Goal: Task Accomplishment & Management: Manage account settings

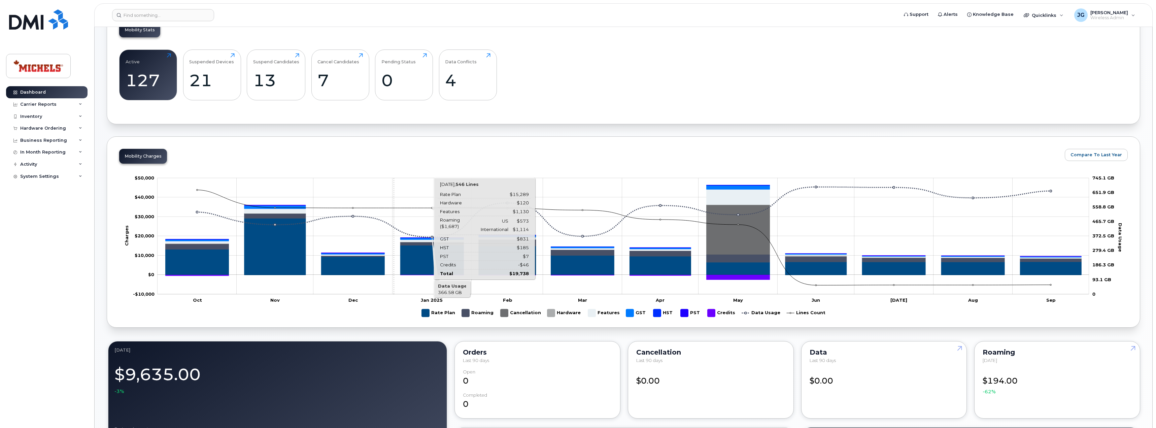
scroll to position [202, 0]
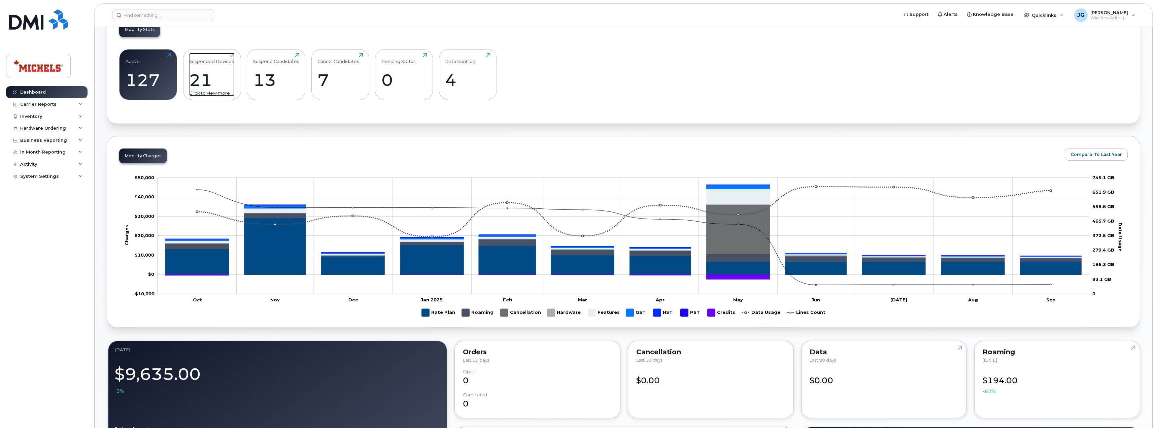
click at [227, 78] on div "21" at bounding box center [211, 80] width 45 height 20
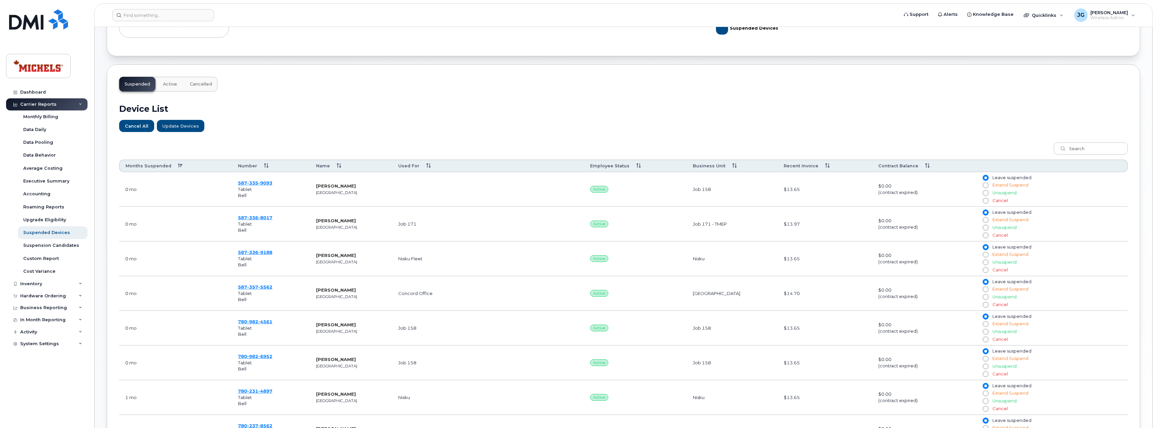
scroll to position [168, 0]
click at [175, 166] on th "Months Suspended" at bounding box center [175, 165] width 113 height 12
click at [35, 19] on img at bounding box center [38, 19] width 59 height 20
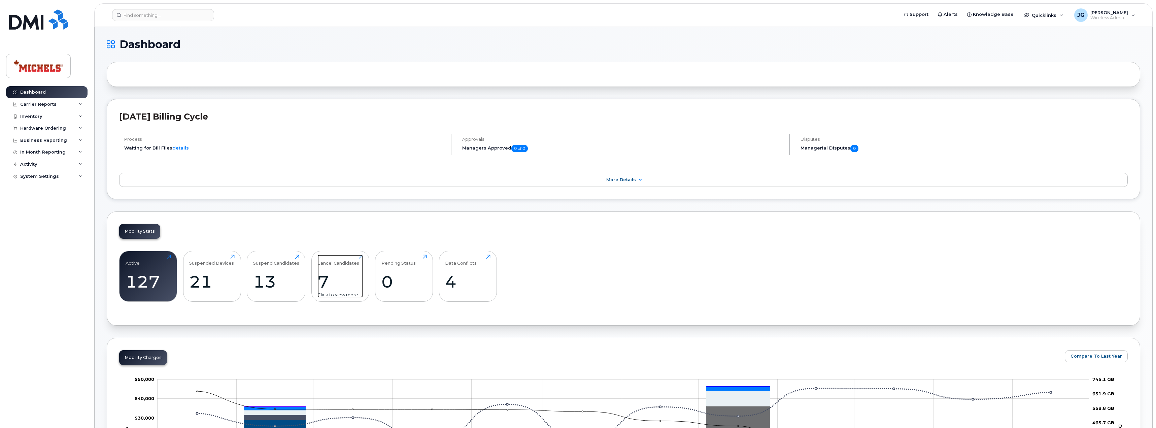
click at [338, 277] on div "7" at bounding box center [339, 282] width 45 height 20
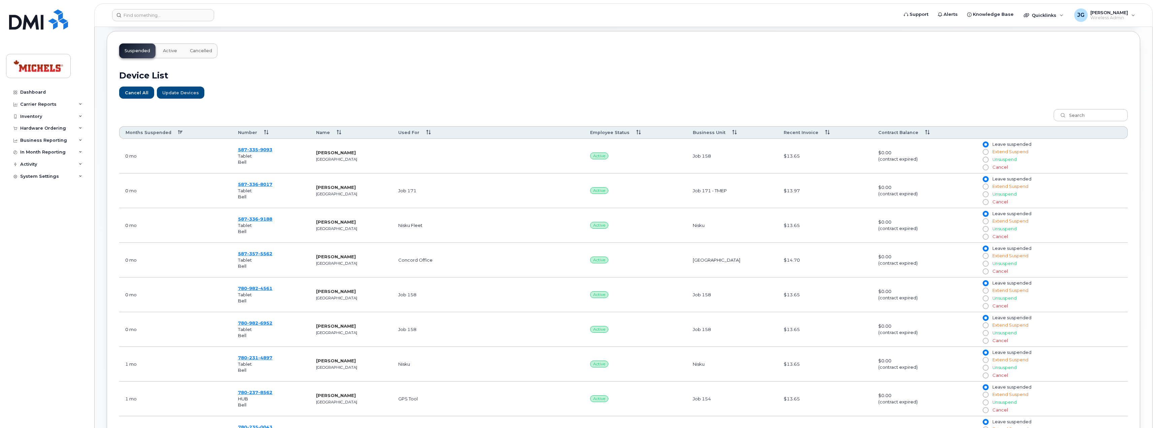
scroll to position [202, 0]
click at [177, 134] on th "Months Suspended" at bounding box center [175, 132] width 113 height 12
drag, startPoint x: 35, startPoint y: 23, endPoint x: 204, endPoint y: 21, distance: 168.6
click at [35, 23] on img at bounding box center [38, 19] width 59 height 20
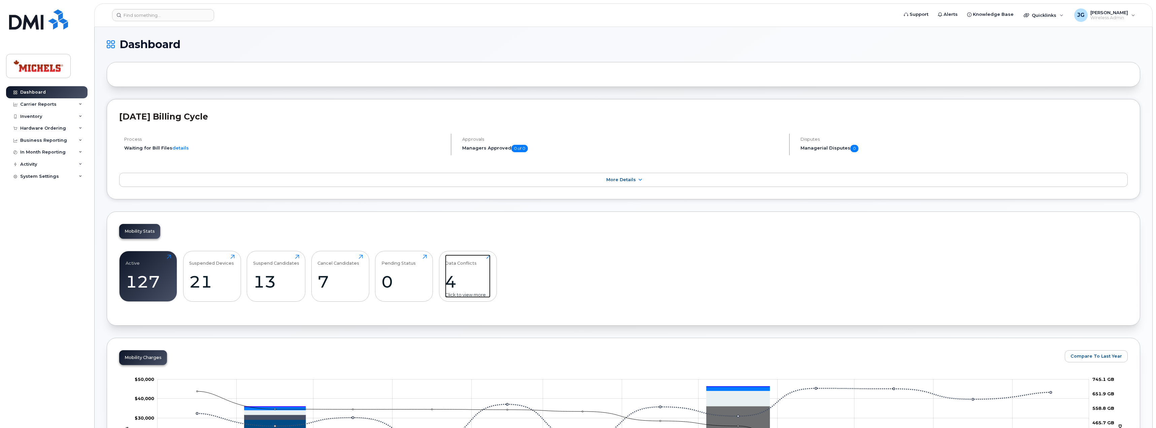
click at [461, 268] on div "Data Conflicts 4 Click to view more" at bounding box center [467, 275] width 45 height 43
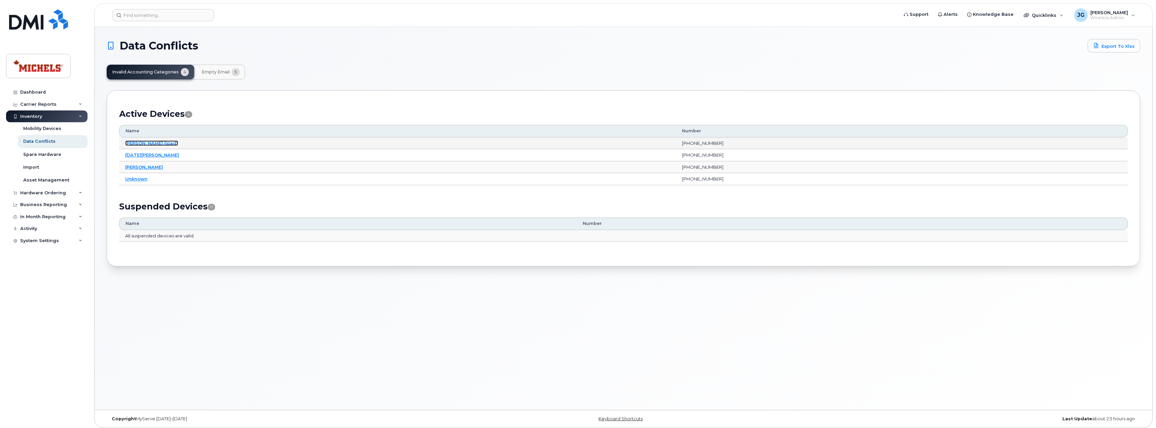
click at [153, 142] on link "[PERSON_NAME] (ipad)" at bounding box center [151, 142] width 53 height 5
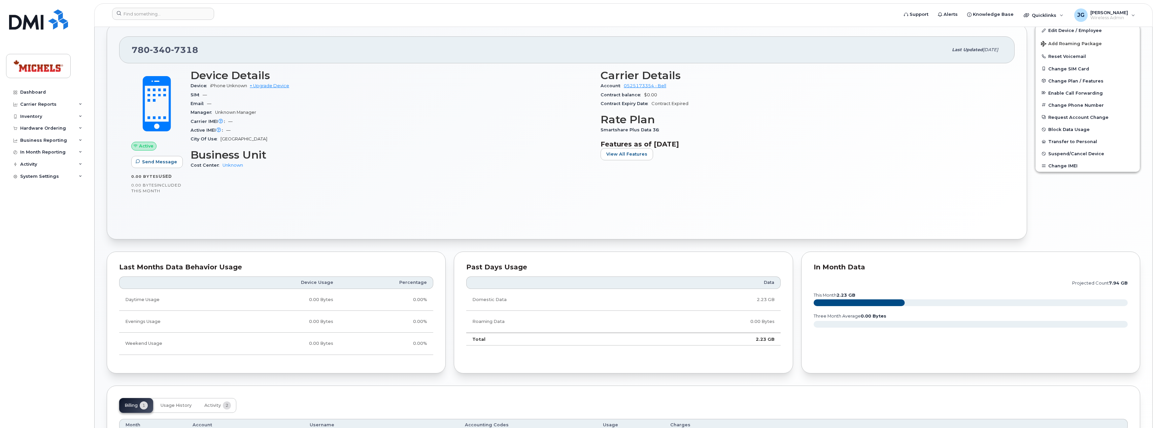
scroll to position [132, 0]
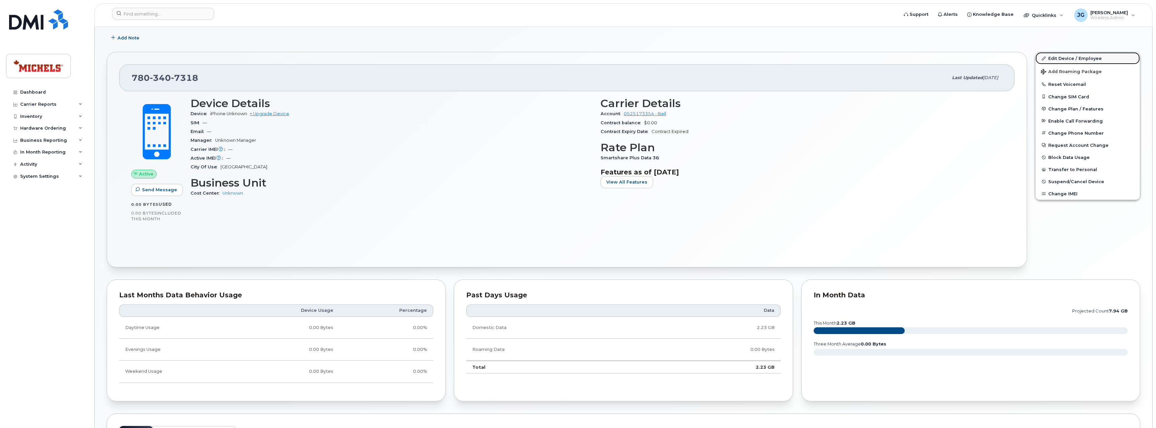
click at [1065, 58] on link "Edit Device / Employee" at bounding box center [1087, 58] width 104 height 12
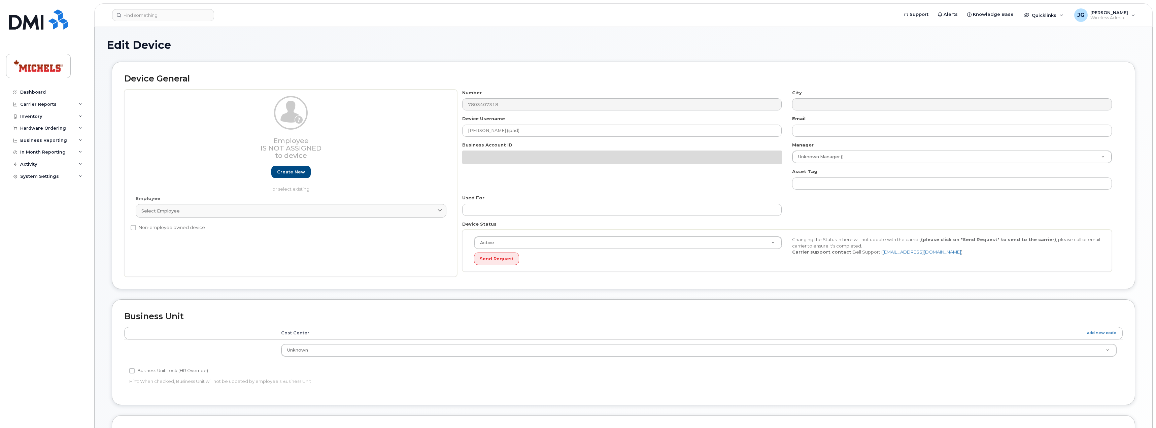
select select "89835"
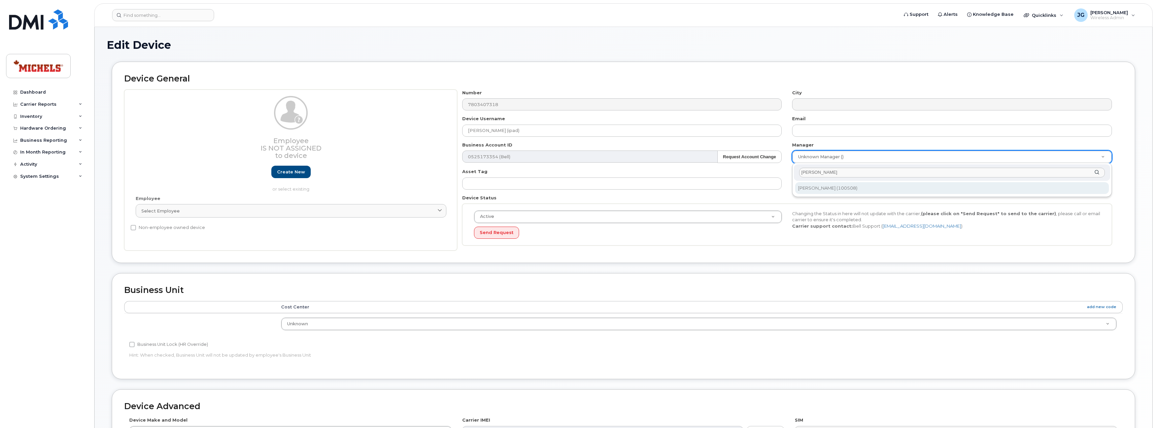
type input "gary"
type input "514083"
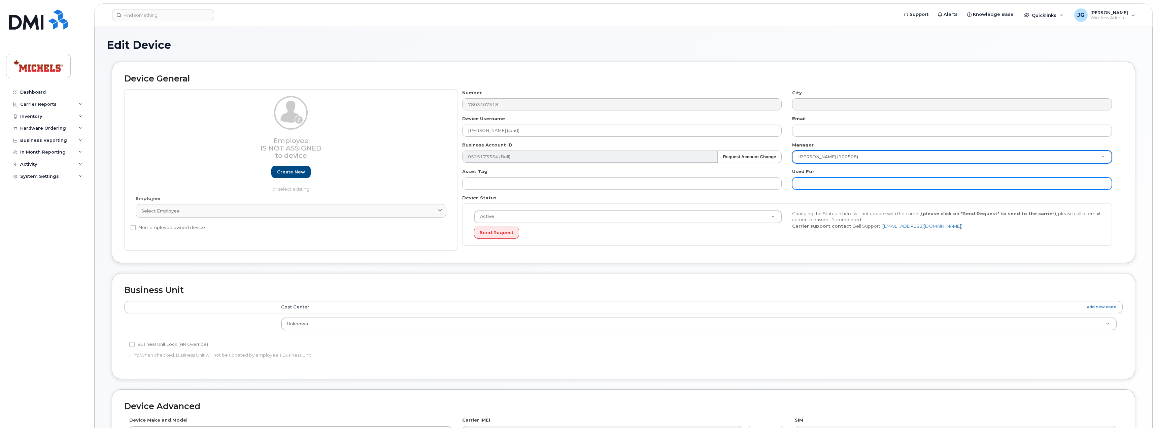
click at [835, 183] on input "text" at bounding box center [952, 183] width 320 height 12
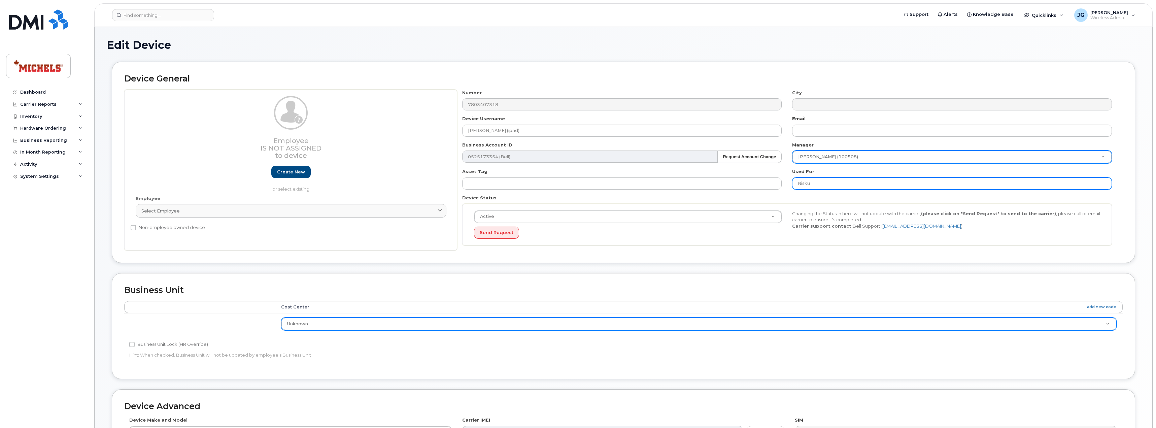
type input "Nisku"
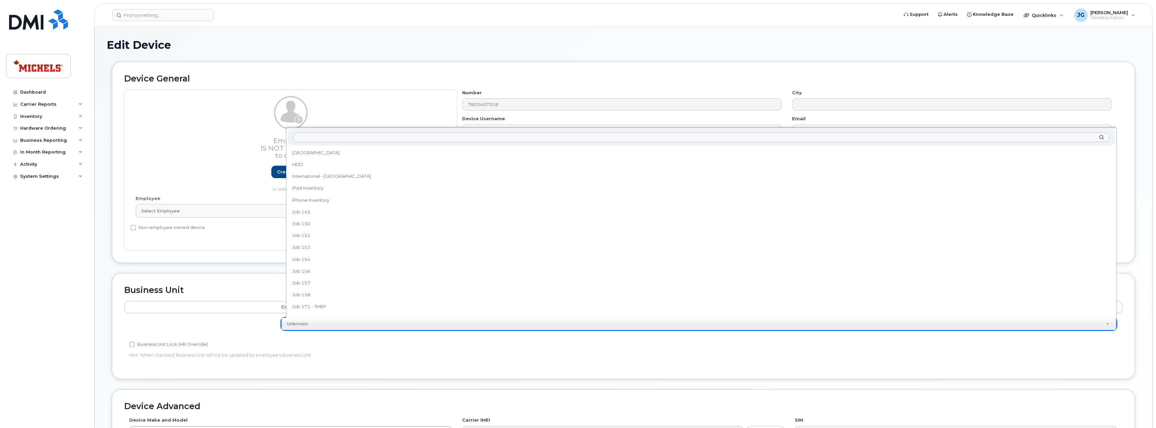
scroll to position [89, 0]
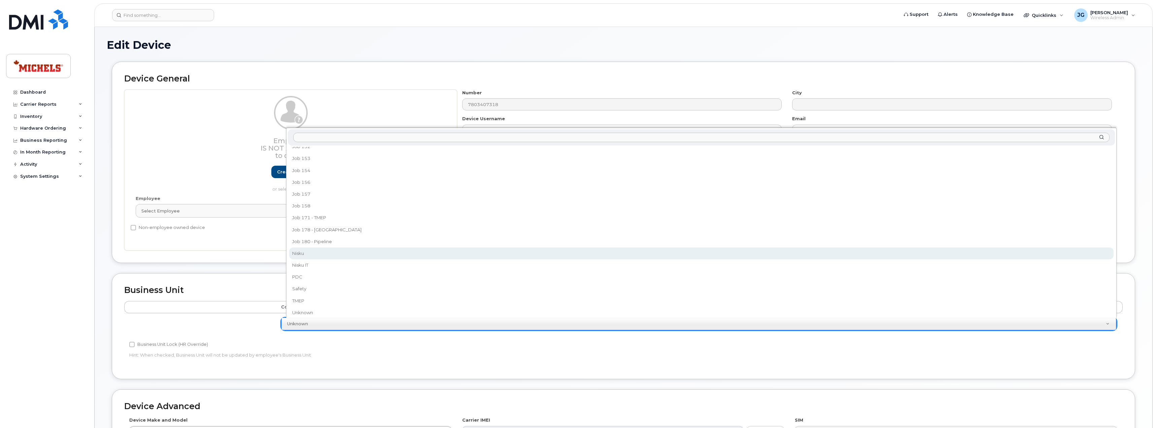
select select "89838"
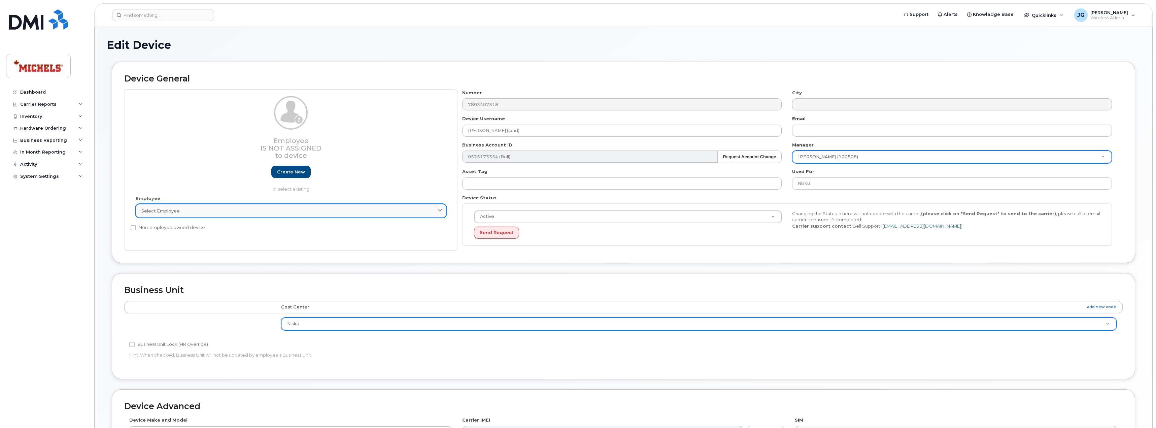
click at [266, 210] on div "Select employee" at bounding box center [290, 211] width 299 height 6
type input "Aimee"
click at [397, 173] on div "Employee Is not assigned to device Create new or select existing" at bounding box center [291, 144] width 311 height 96
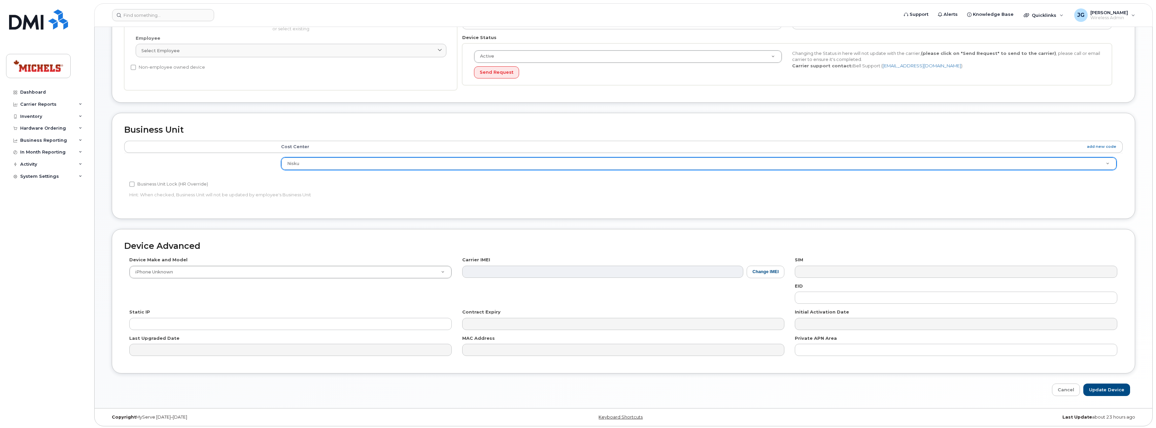
scroll to position [162, 0]
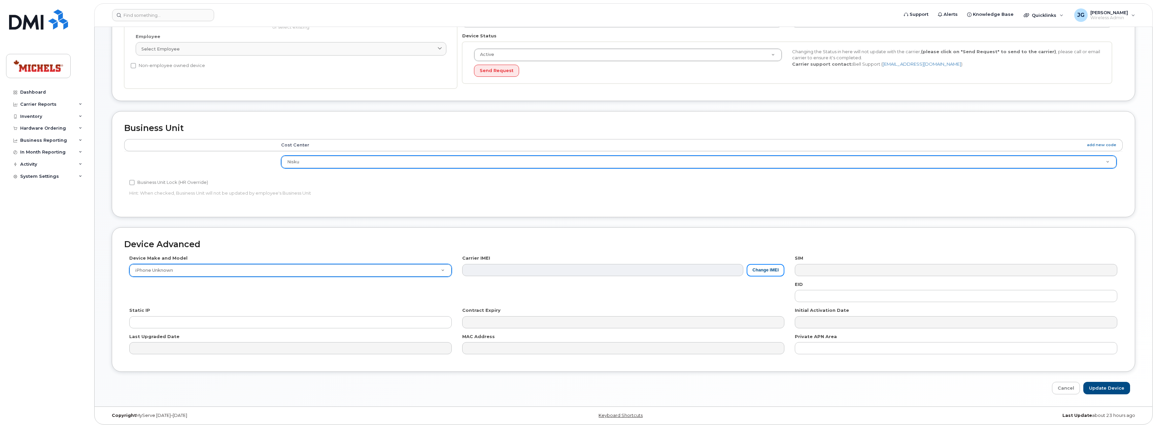
click at [758, 272] on button "Change IMEI" at bounding box center [765, 270] width 38 height 12
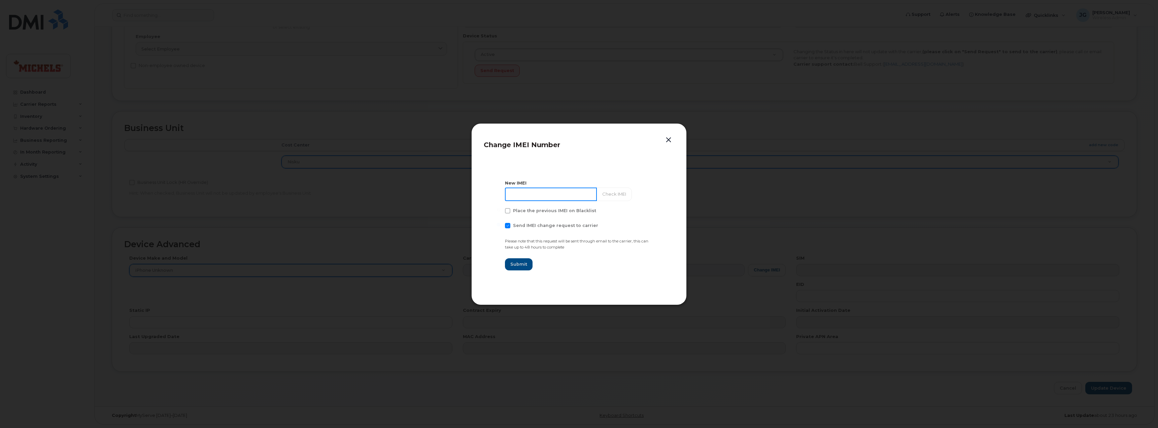
click at [538, 193] on input at bounding box center [551, 193] width 92 height 13
click at [668, 140] on button "button" at bounding box center [668, 139] width 10 height 9
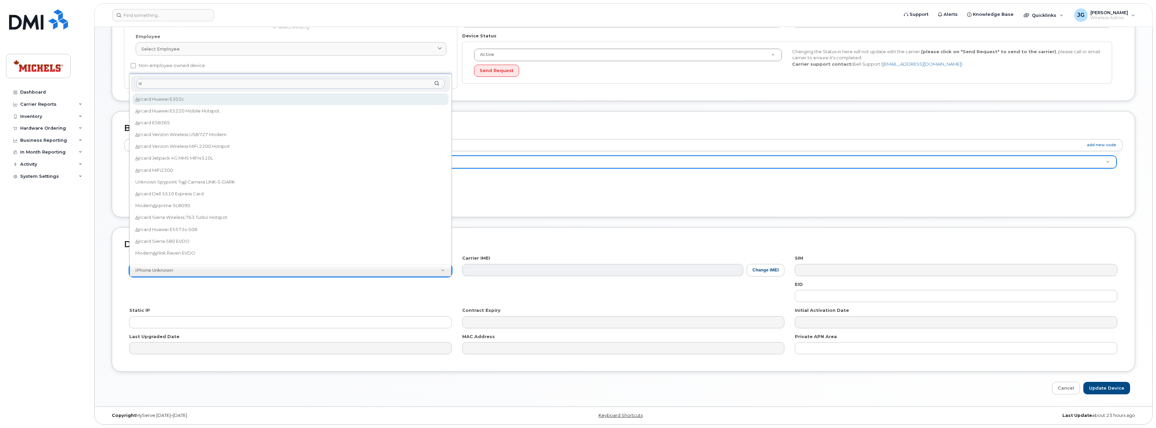
type input "a"
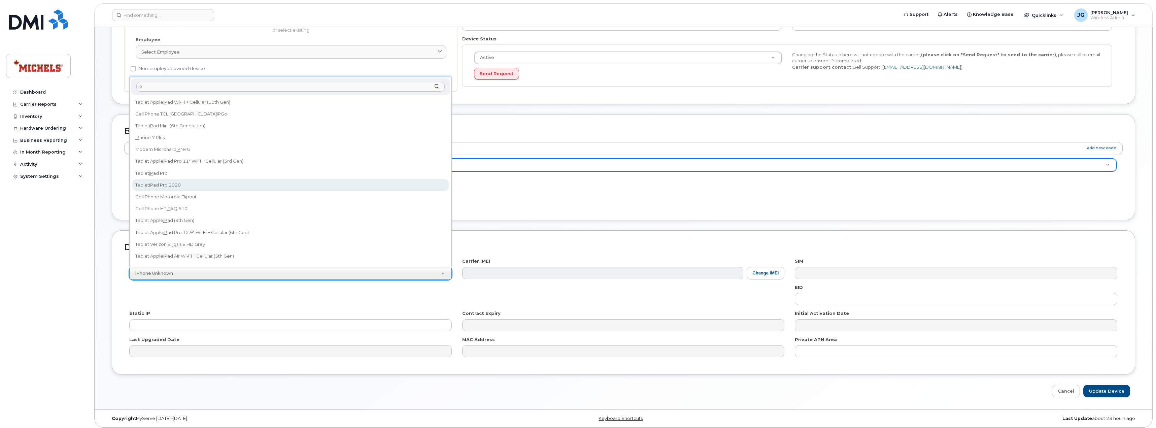
scroll to position [158, 0]
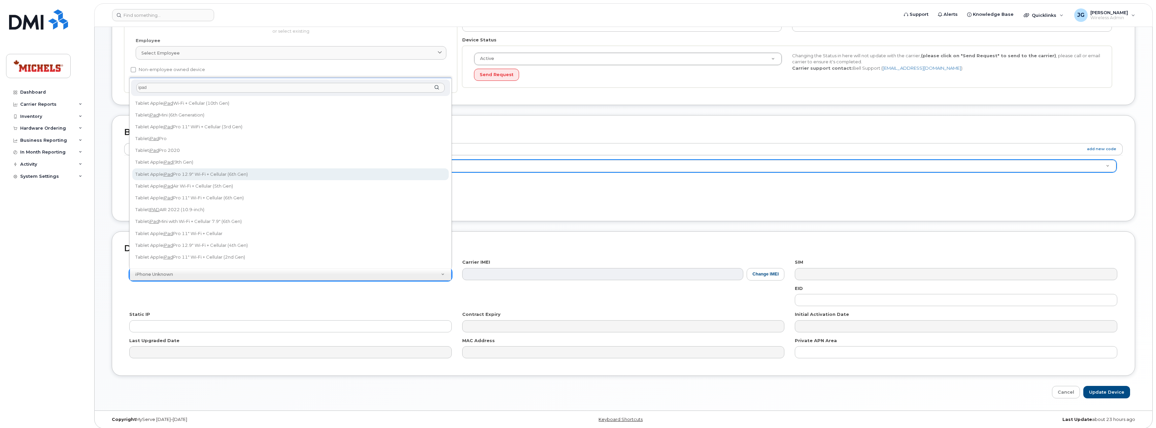
type input "ipad"
select select "3055"
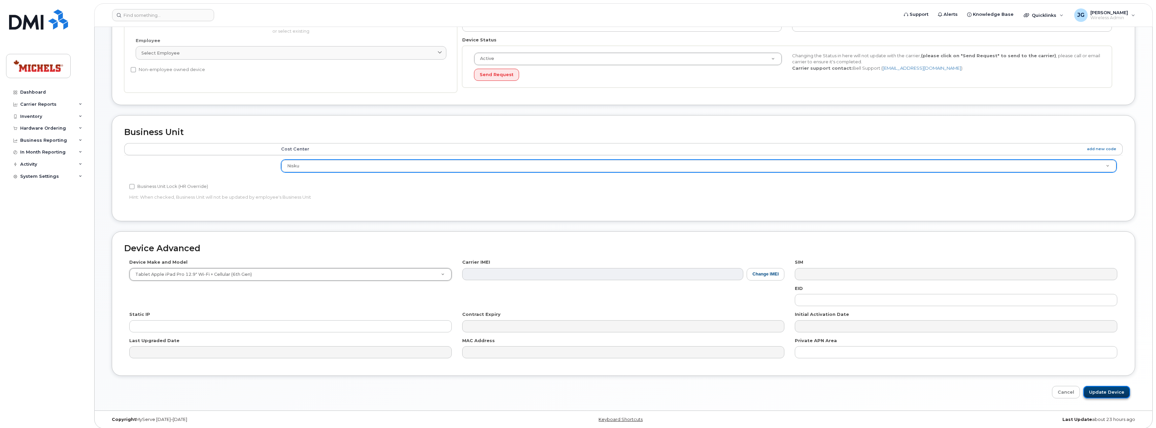
click at [1102, 388] on input "Update Device" at bounding box center [1106, 392] width 47 height 12
type input "Saving..."
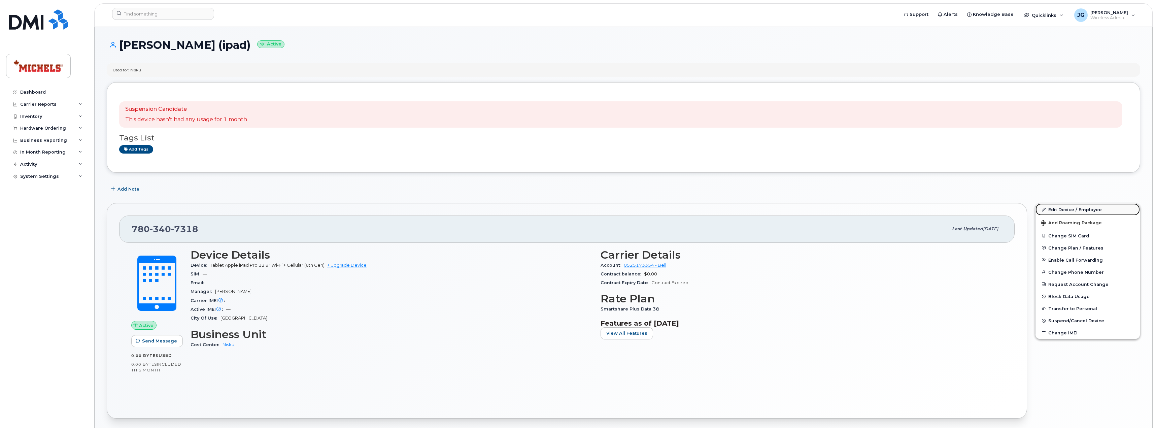
click at [1065, 211] on link "Edit Device / Employee" at bounding box center [1087, 209] width 104 height 12
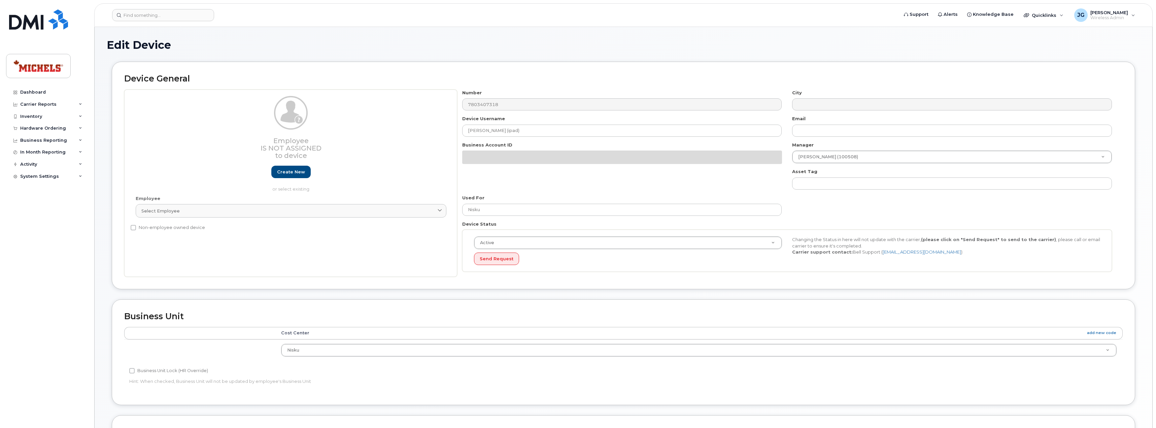
select select "89838"
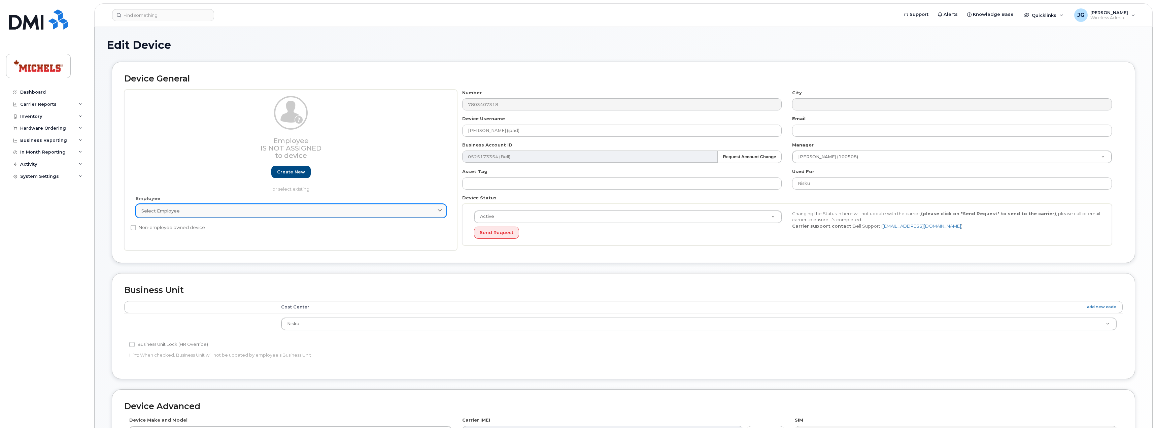
click at [312, 211] on div "Select employee" at bounding box center [290, 211] width 299 height 6
click at [283, 170] on link "Create new" at bounding box center [290, 172] width 39 height 12
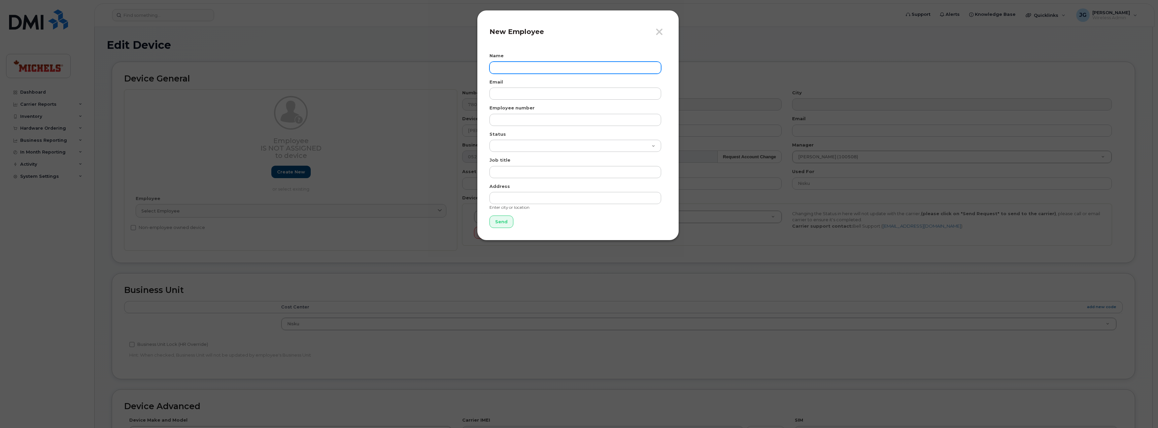
click at [506, 62] on input "text" at bounding box center [575, 68] width 172 height 12
paste input "[PERSON_NAME]"
type input "[PERSON_NAME]"
click at [619, 94] on input "email" at bounding box center [575, 94] width 172 height 12
paste input "aimeehiebert@michelscanada.com"
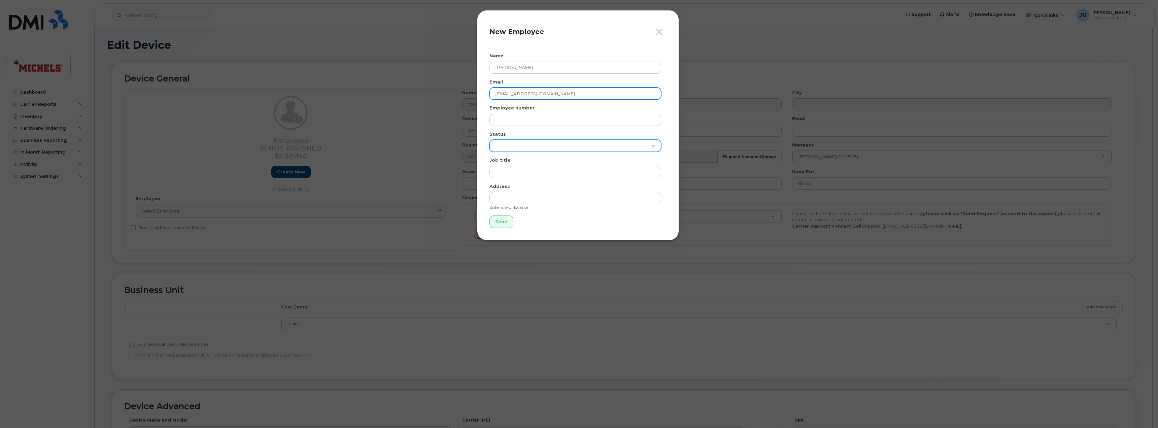
type input "aimeehiebert@michelscanada.com"
click at [582, 146] on select "Active On-Leave Long Term Short Term Maternity Leave Temp Layoff Inactive" at bounding box center [575, 146] width 172 height 12
select select "active"
click at [489, 140] on select "Active On-Leave Long Term Short Term Maternity Leave Temp Layoff Inactive" at bounding box center [575, 146] width 172 height 12
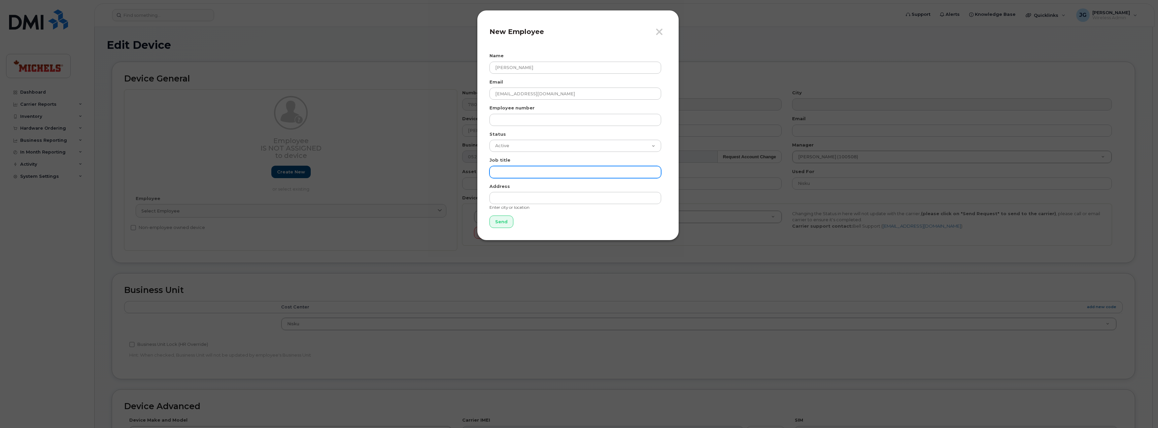
click at [527, 172] on input "text" at bounding box center [575, 172] width 172 height 12
click at [527, 174] on input "text" at bounding box center [575, 172] width 172 height 12
paste input "Manager, Business Operations"
type input "Manager, Business Operations"
click at [503, 222] on input "Send" at bounding box center [501, 221] width 24 height 12
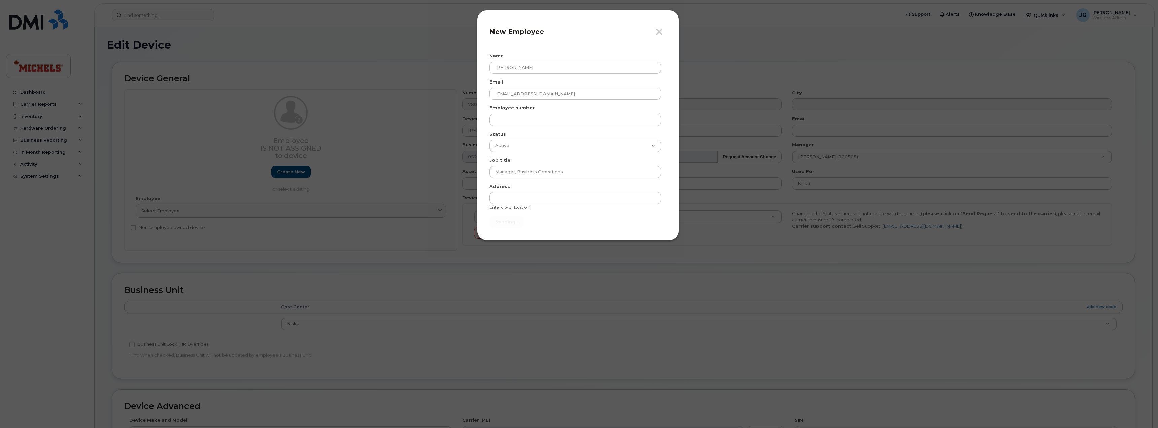
type input "Send"
click at [560, 113] on div "Employee number Should be unique for a customer" at bounding box center [577, 119] width 177 height 29
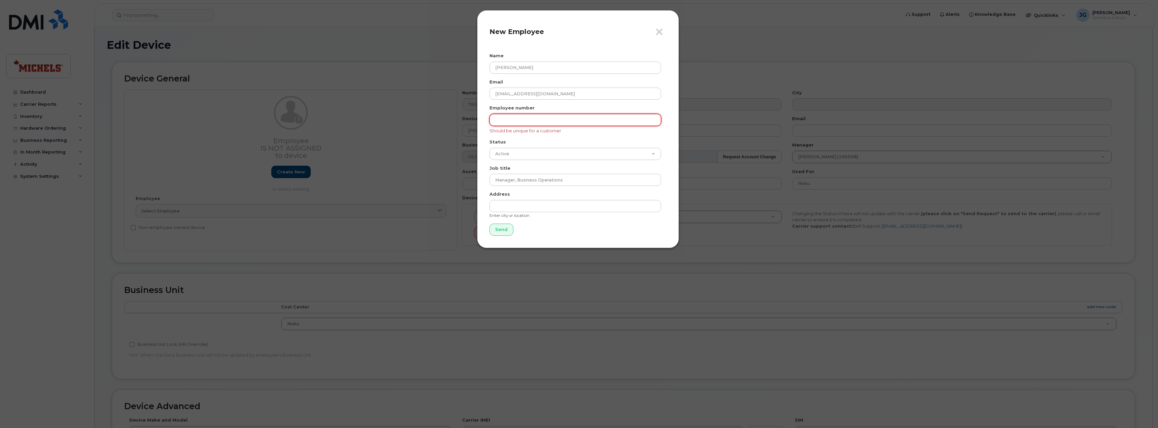
drag, startPoint x: 560, startPoint y: 120, endPoint x: 547, endPoint y: 126, distance: 14.6
click at [561, 121] on input "text" at bounding box center [575, 120] width 172 height 12
type input "456654654654"
click at [504, 229] on input "Send" at bounding box center [501, 229] width 24 height 12
type input "Send"
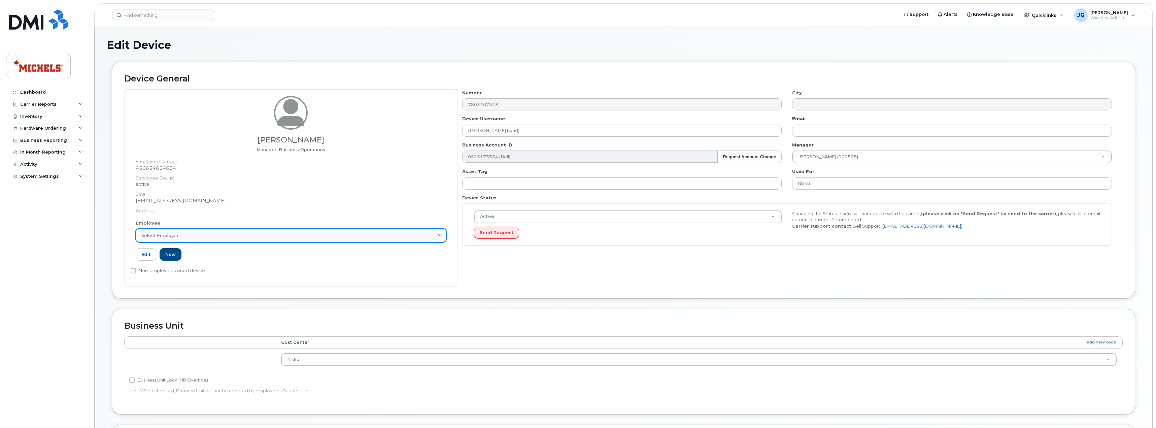
click at [324, 238] on div "Select employee" at bounding box center [290, 235] width 299 height 6
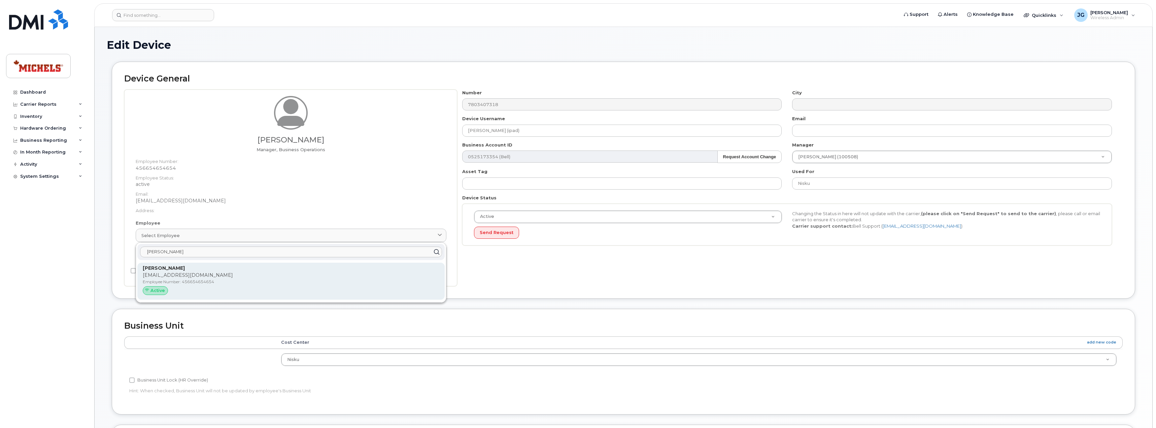
type input "Aimee"
click at [304, 273] on p "aimeehiebert@michelscanada.com" at bounding box center [291, 275] width 297 height 7
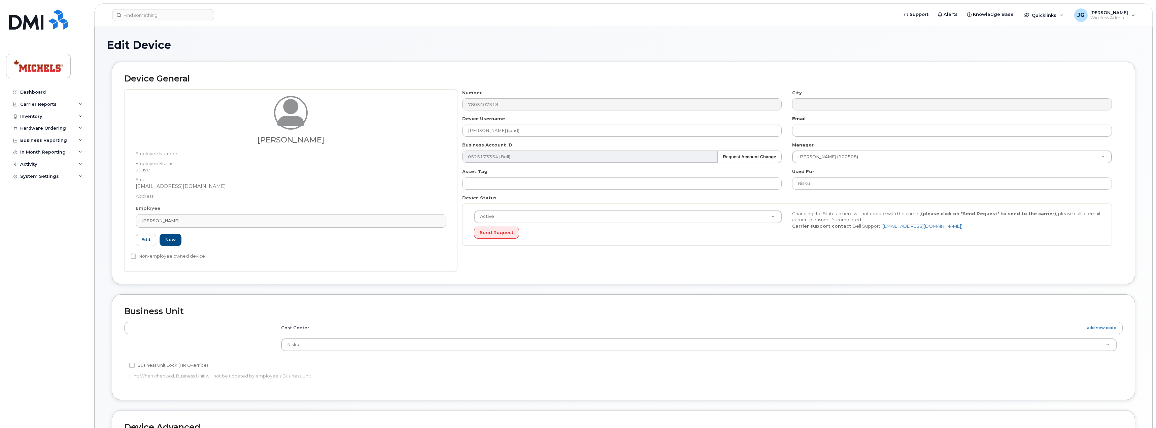
type input "456654654654"
type input "Aimee Hiebert"
type input "aimeehiebert@michelscanada.com"
drag, startPoint x: 497, startPoint y: 185, endPoint x: 501, endPoint y: 185, distance: 3.7
click at [497, 185] on input "text" at bounding box center [622, 183] width 320 height 12
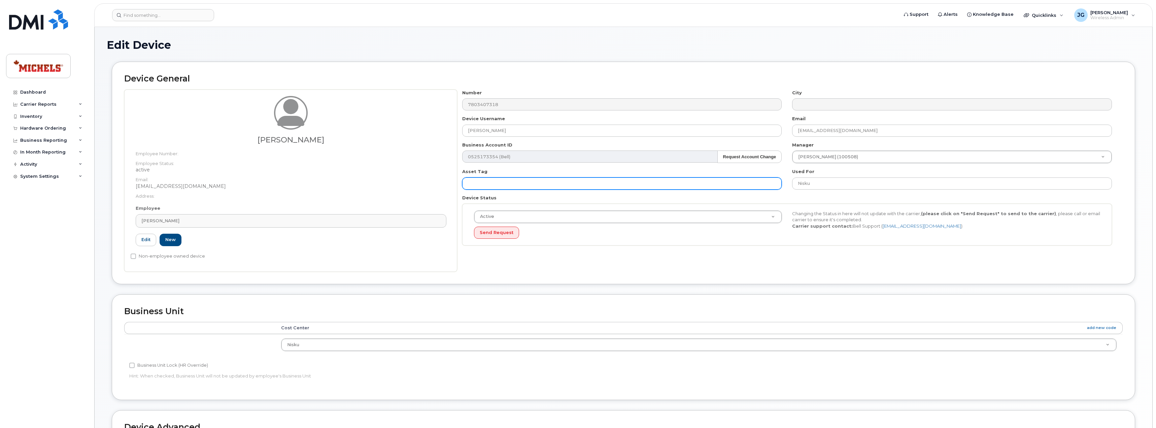
paste input "LPLJ2YHTGG"
type input "LPLJ2YHTGG"
click at [1119, 288] on div "Device General Aimee Hiebert Employee Number: Employee Status: active Email: ai…" at bounding box center [623, 178] width 1033 height 232
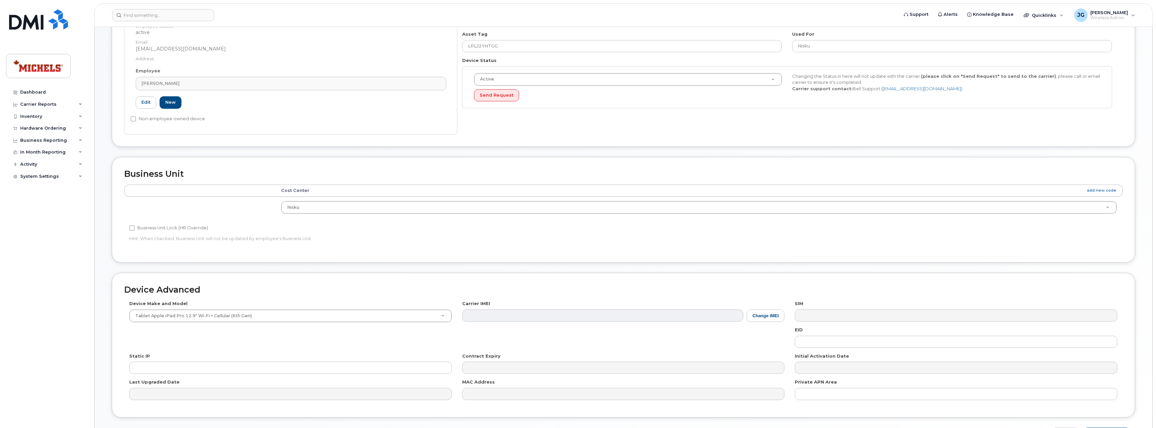
scroll to position [183, 0]
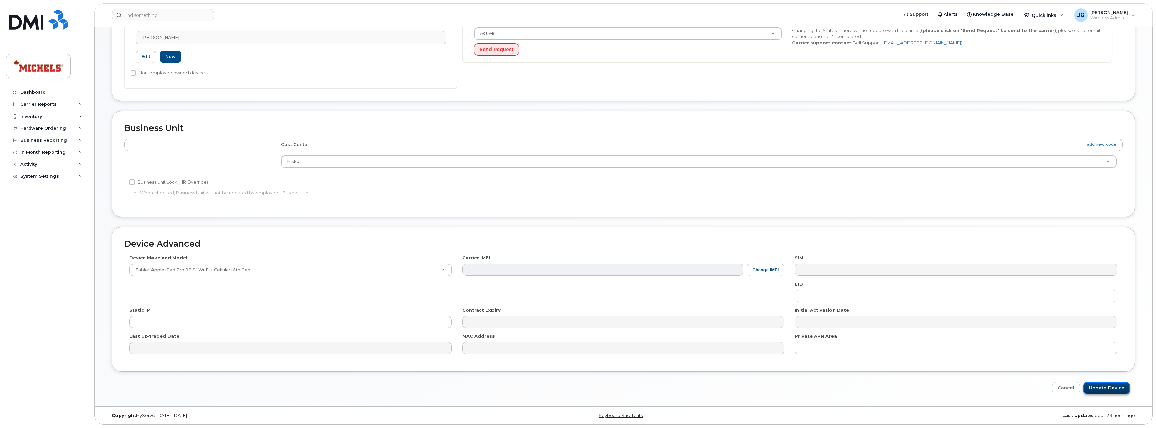
click at [1104, 388] on input "Update Device" at bounding box center [1106, 388] width 47 height 12
type input "Saving..."
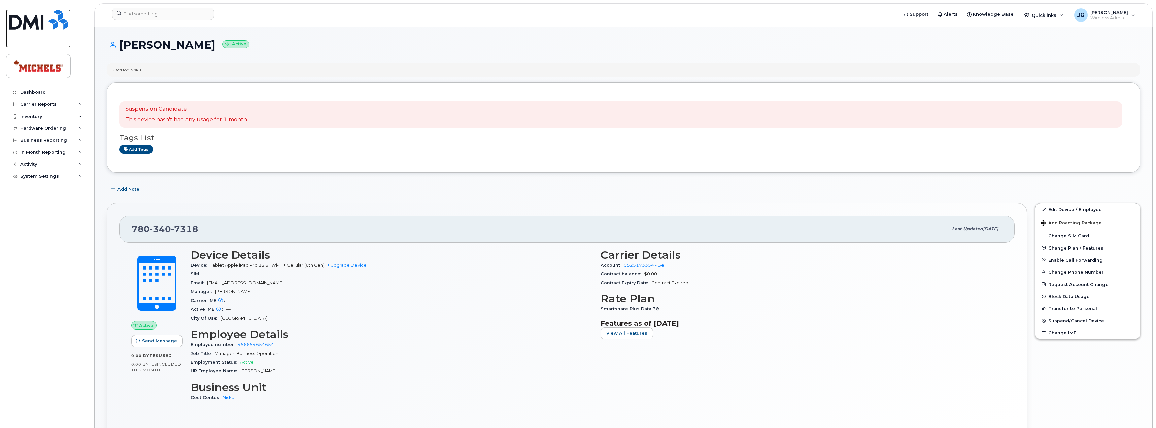
click at [39, 28] on img at bounding box center [38, 19] width 59 height 20
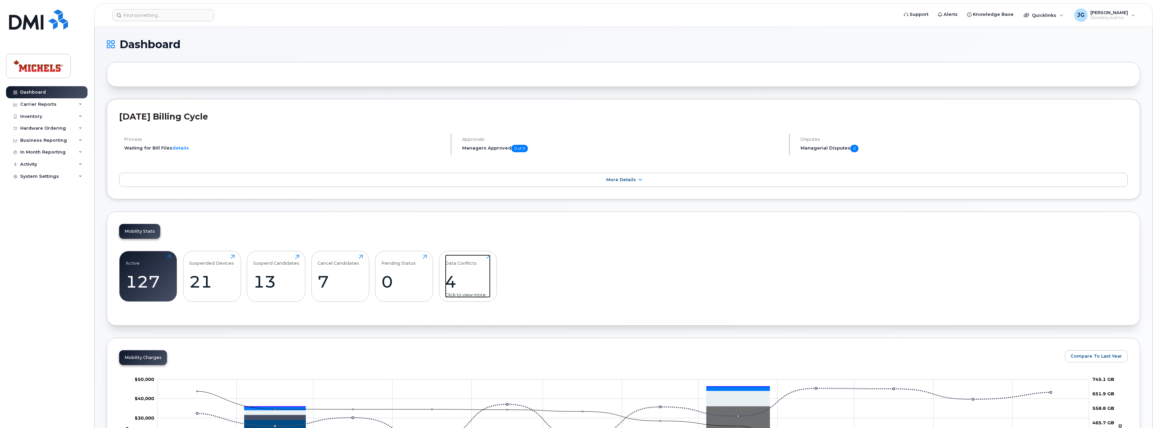
click at [458, 272] on div "4" at bounding box center [467, 282] width 45 height 20
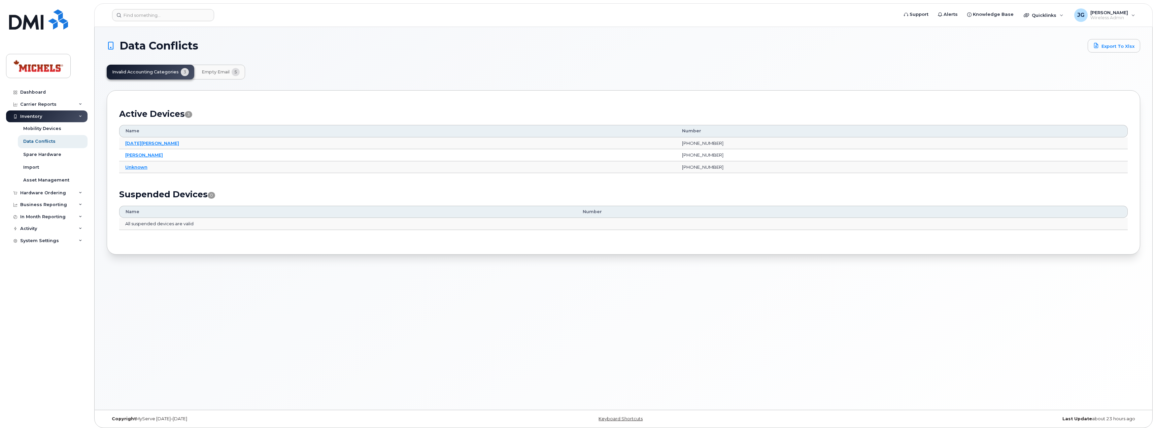
click at [210, 72] on span "Empty Email" at bounding box center [216, 71] width 28 height 5
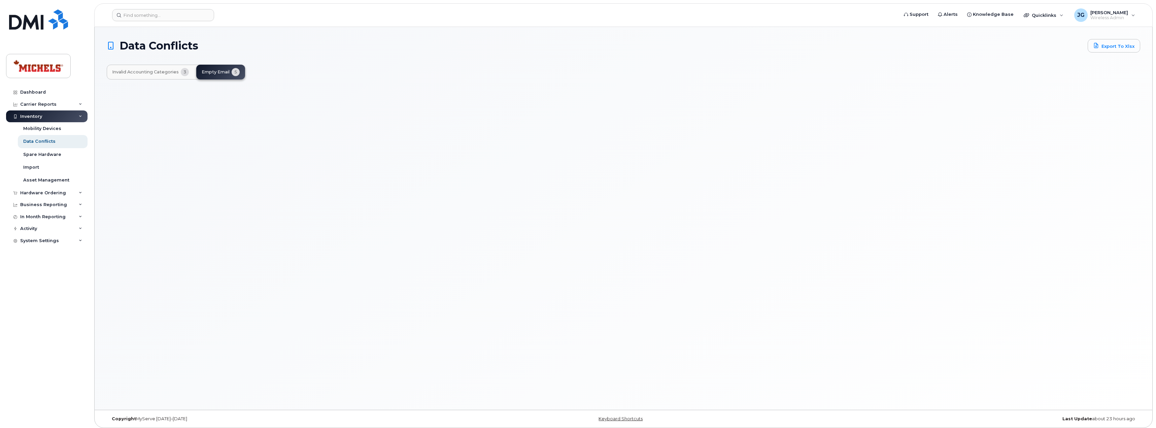
click at [236, 71] on div "Invalid Accounting Categories 3 Empty Email 5" at bounding box center [176, 72] width 138 height 15
click at [167, 72] on span "Invalid Accounting Categories" at bounding box center [145, 71] width 67 height 5
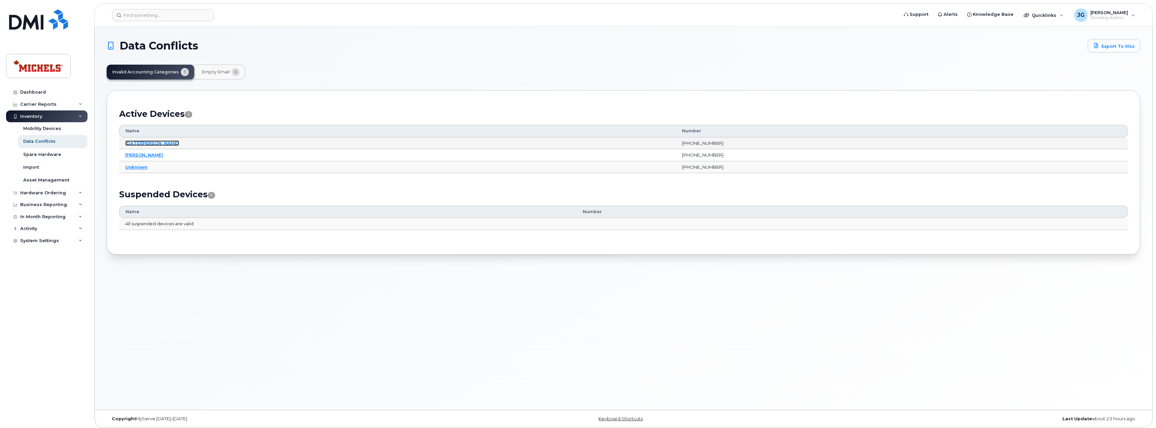
click at [137, 142] on link "[DATE][PERSON_NAME]" at bounding box center [152, 142] width 54 height 5
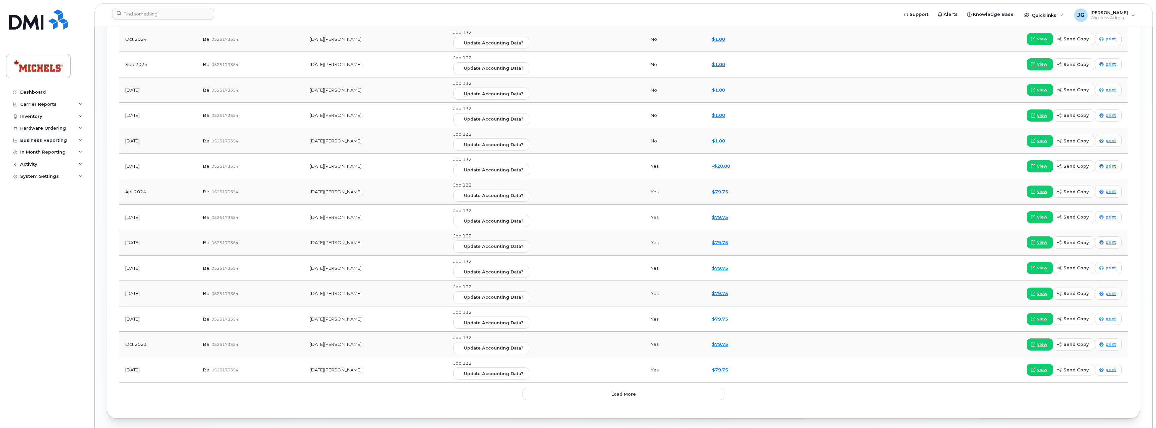
scroll to position [865, 0]
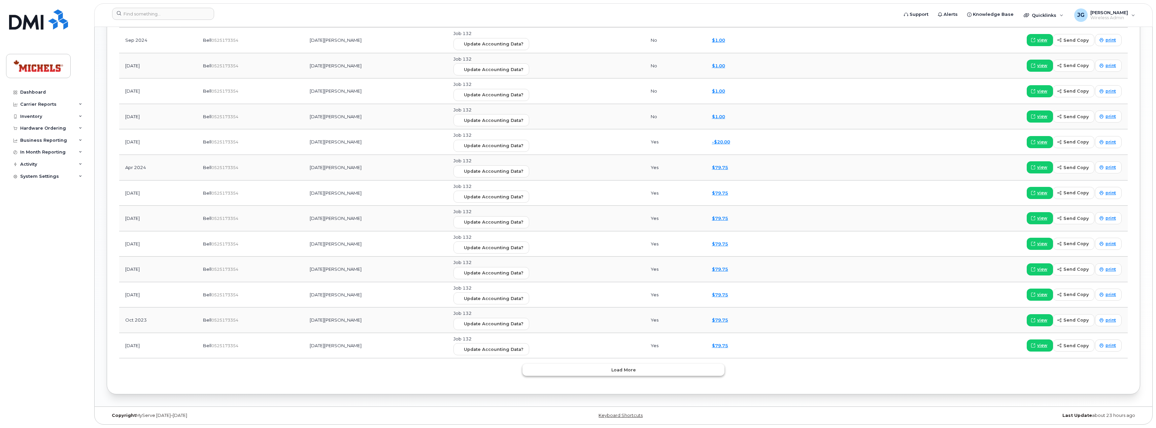
click at [658, 368] on button "Load more" at bounding box center [623, 369] width 202 height 12
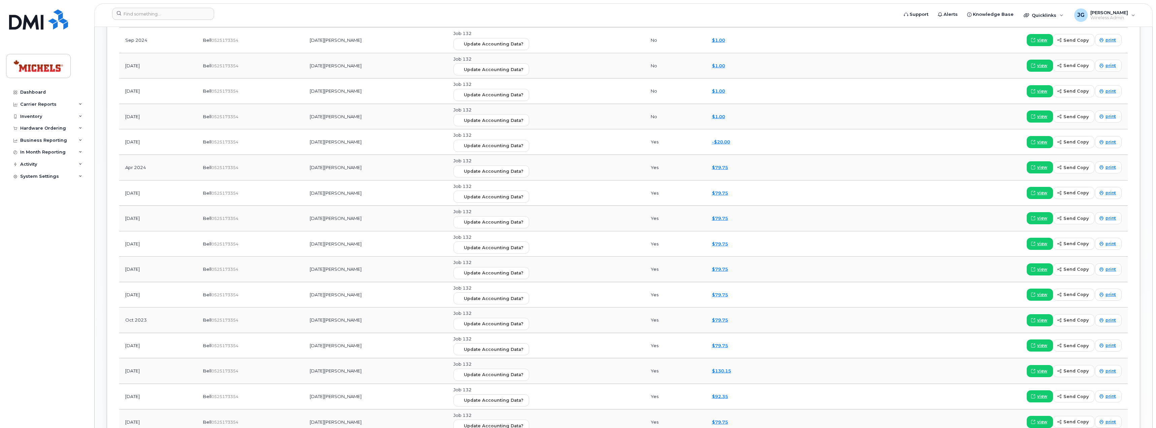
scroll to position [0, 0]
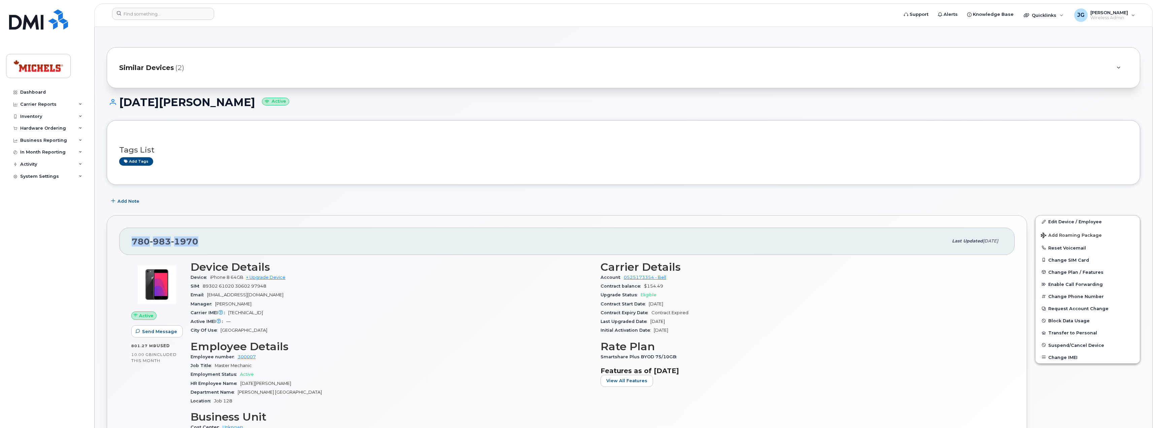
drag, startPoint x: 145, startPoint y: 242, endPoint x: 129, endPoint y: 241, distance: 16.2
click at [129, 241] on div "780 983 1970 Last updated Feb 12, 2025" at bounding box center [566, 241] width 895 height 27
copy span "780 983 1970"
click at [641, 183] on div "Tags List Add tags" at bounding box center [623, 152] width 1033 height 65
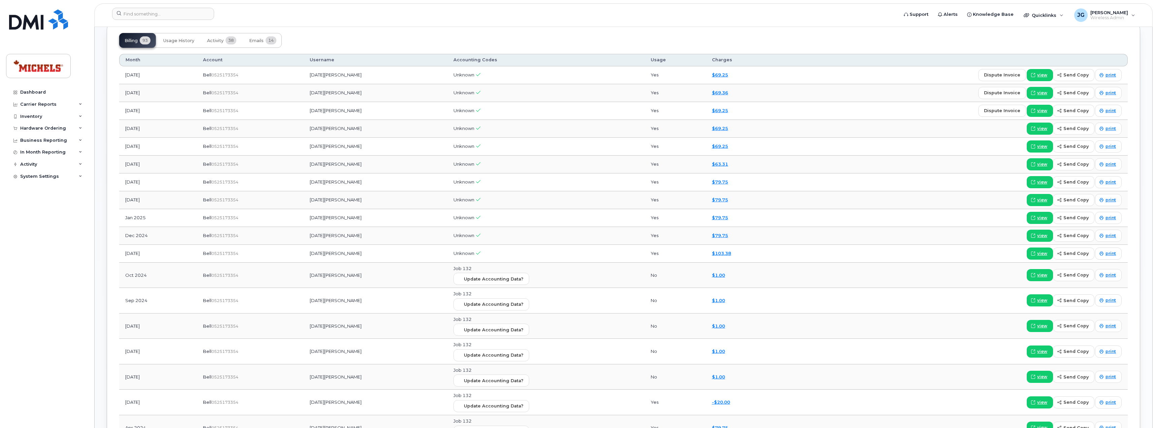
scroll to position [606, 0]
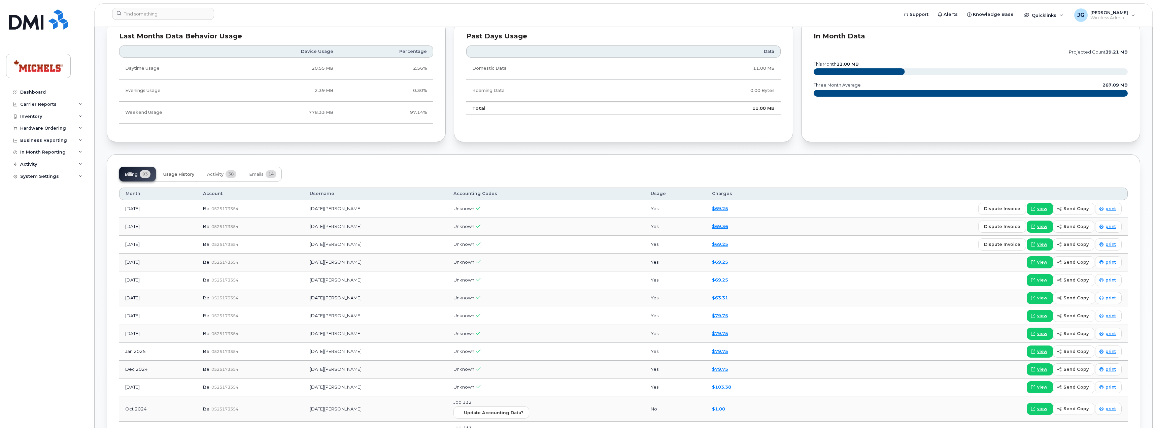
click at [188, 177] on button "Usage History" at bounding box center [179, 174] width 42 height 15
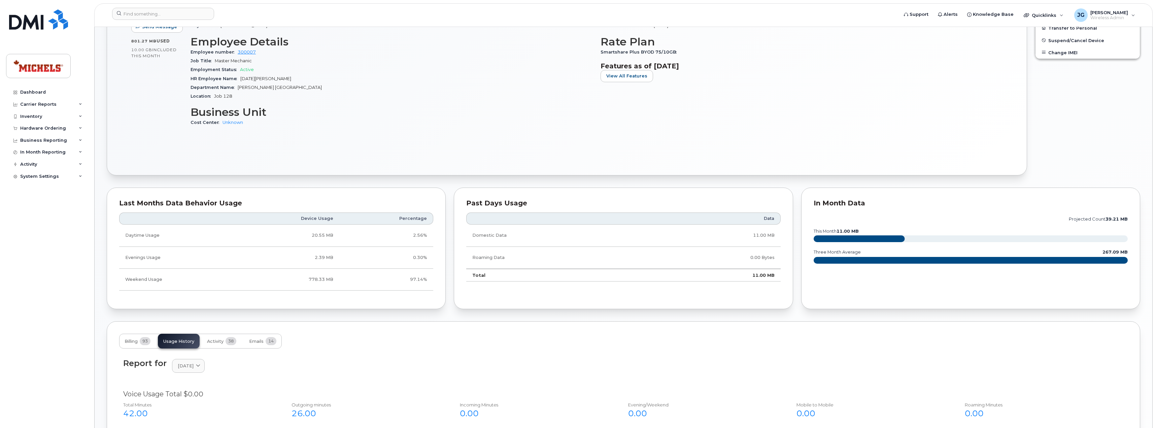
scroll to position [303, 0]
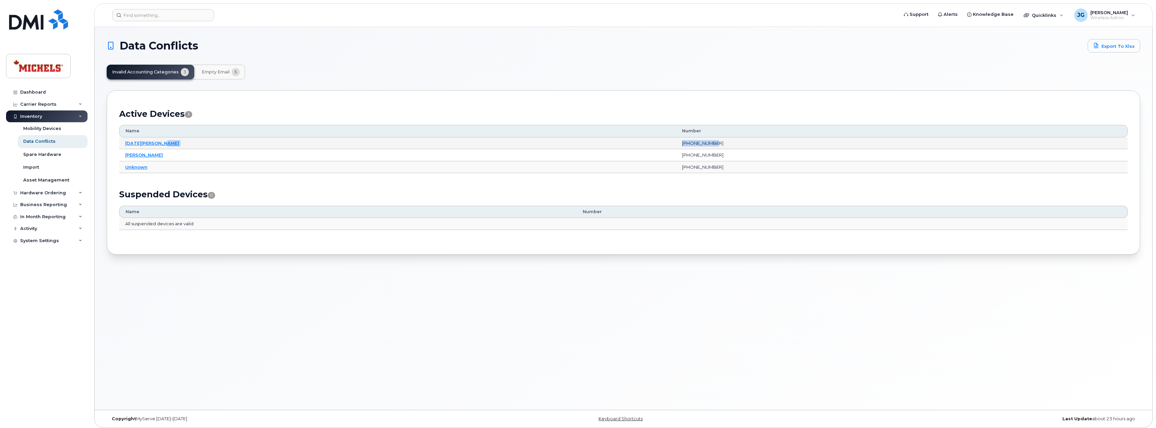
drag, startPoint x: 690, startPoint y: 145, endPoint x: 645, endPoint y: 145, distance: 44.4
click at [645, 145] on tr "[DATE][PERSON_NAME] [PHONE_NUMBER]" at bounding box center [623, 143] width 1008 height 12
copy tr "[PHONE_NUMBER]"
drag, startPoint x: 684, startPoint y: 144, endPoint x: 697, endPoint y: 144, distance: 13.1
click at [684, 144] on td "[PHONE_NUMBER]" at bounding box center [902, 143] width 452 height 12
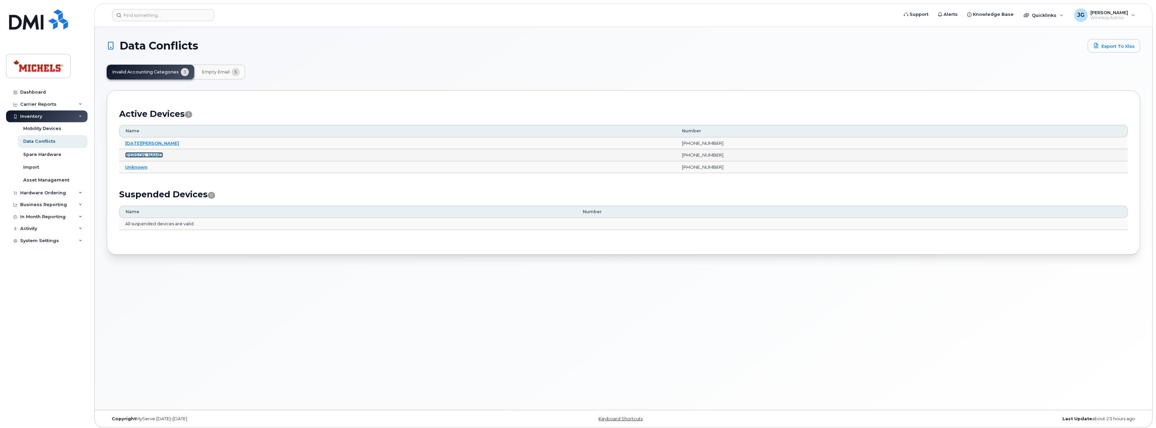
click at [140, 155] on link "[PERSON_NAME]" at bounding box center [144, 154] width 38 height 5
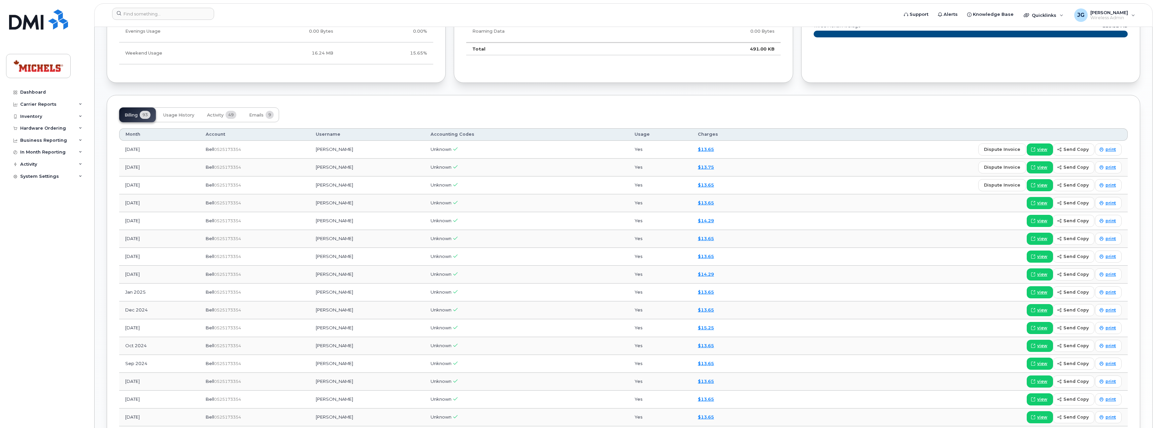
scroll to position [538, 0]
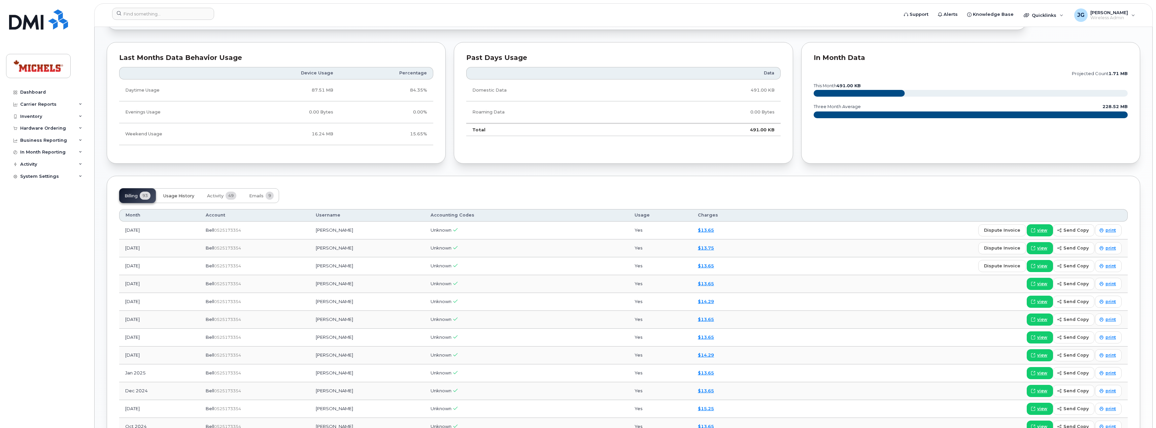
click at [184, 194] on span "Usage History" at bounding box center [178, 195] width 31 height 5
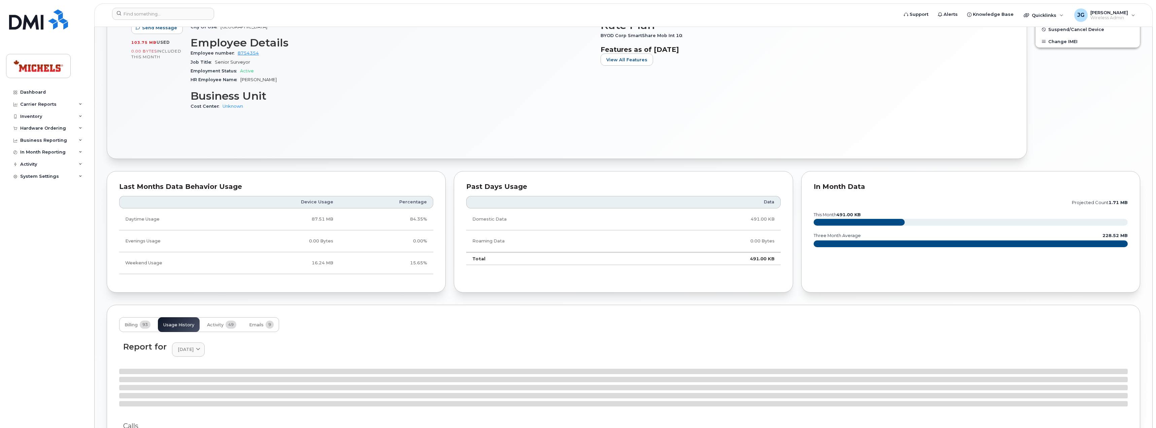
scroll to position [457, 0]
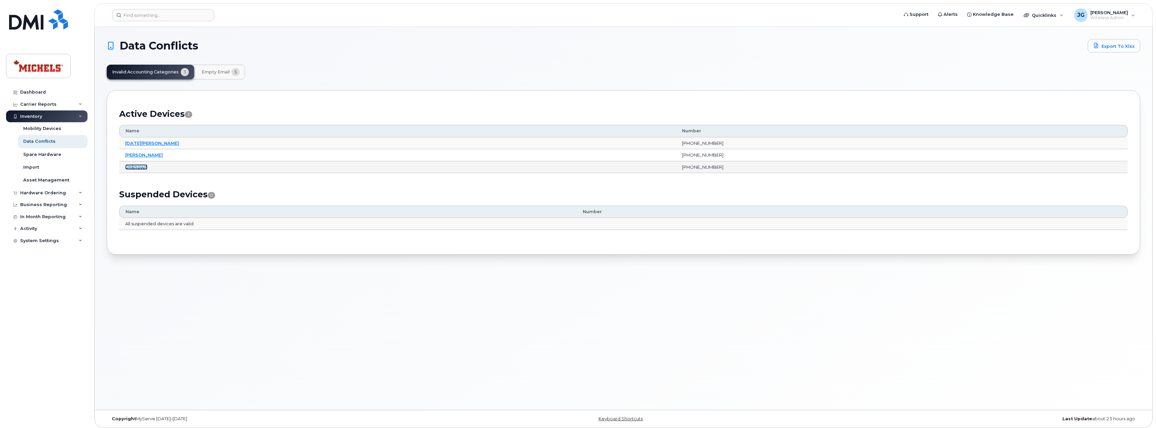
click at [130, 168] on link "Unknown" at bounding box center [136, 166] width 22 height 5
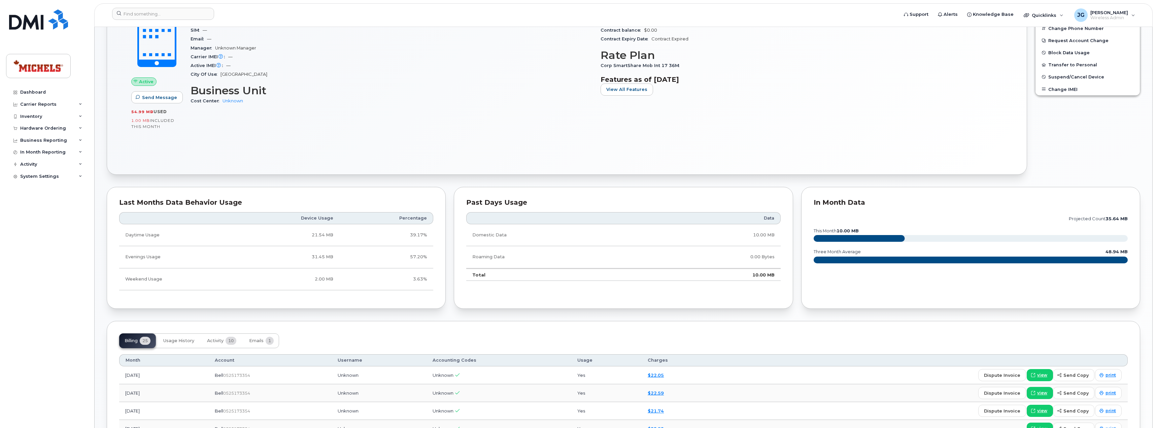
scroll to position [198, 0]
click at [178, 343] on span "Usage History" at bounding box center [178, 340] width 31 height 5
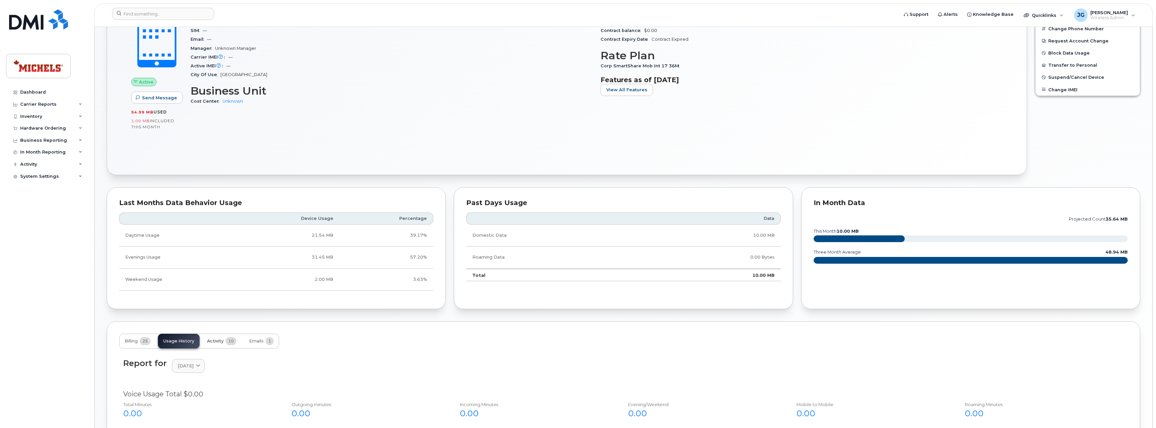
click at [227, 342] on span "10" at bounding box center [230, 341] width 11 height 8
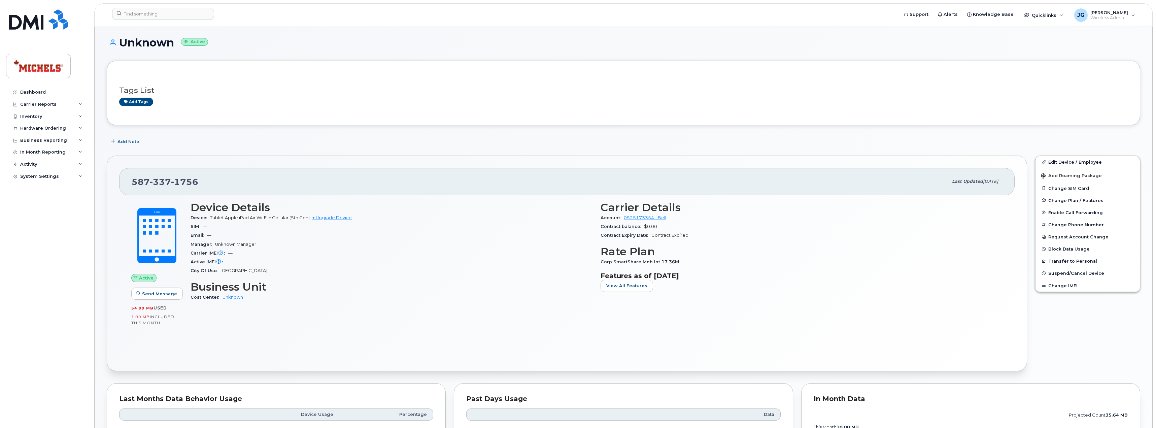
scroll to position [0, 0]
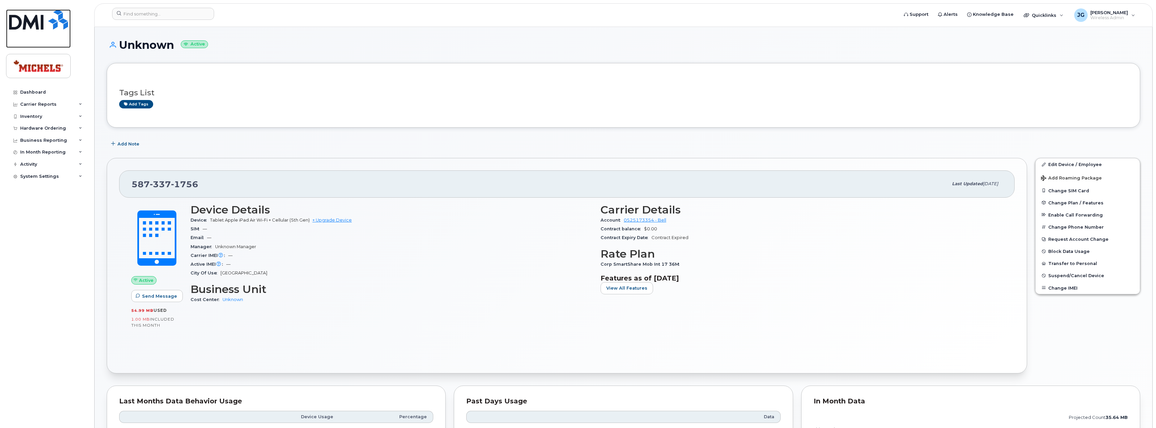
click at [40, 27] on img at bounding box center [38, 19] width 59 height 20
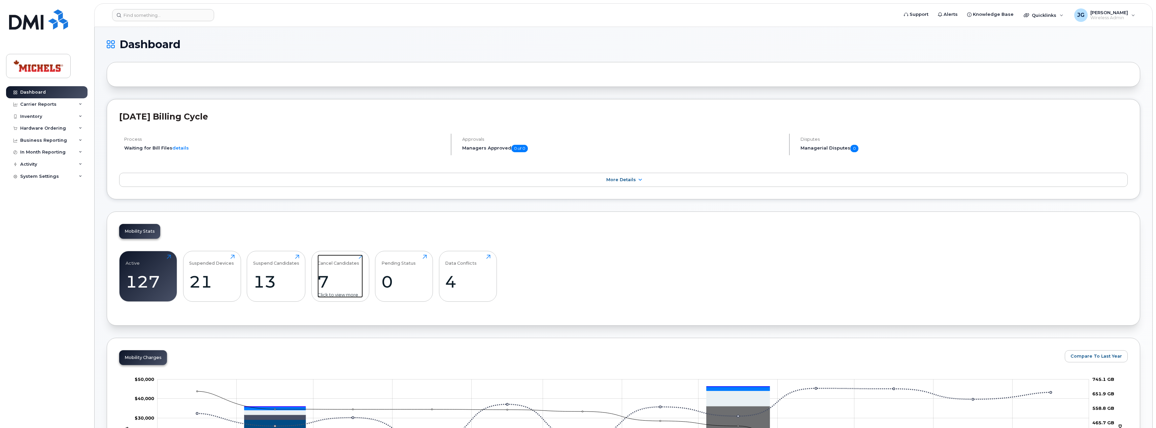
click at [321, 277] on div "7" at bounding box center [339, 282] width 45 height 20
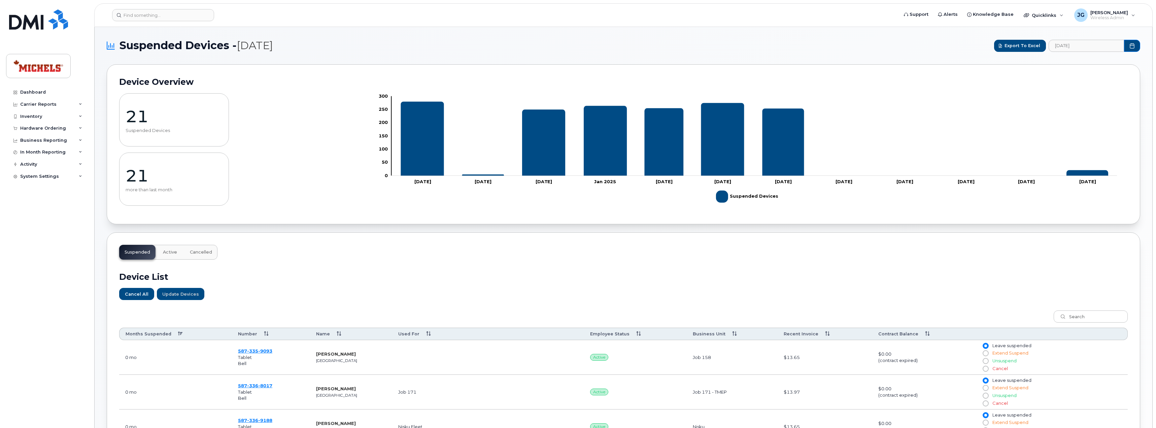
click at [180, 333] on th "Months Suspended" at bounding box center [175, 333] width 113 height 12
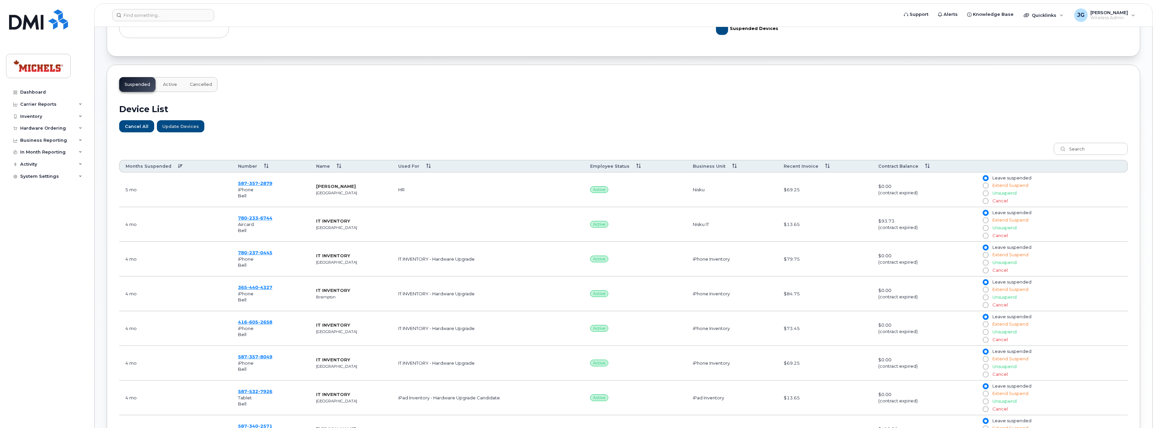
scroll to position [168, 0]
click at [985, 236] on input "Cancel" at bounding box center [984, 235] width 5 height 5
radio input "true"
click at [183, 130] on button "Update Devices" at bounding box center [180, 126] width 47 height 12
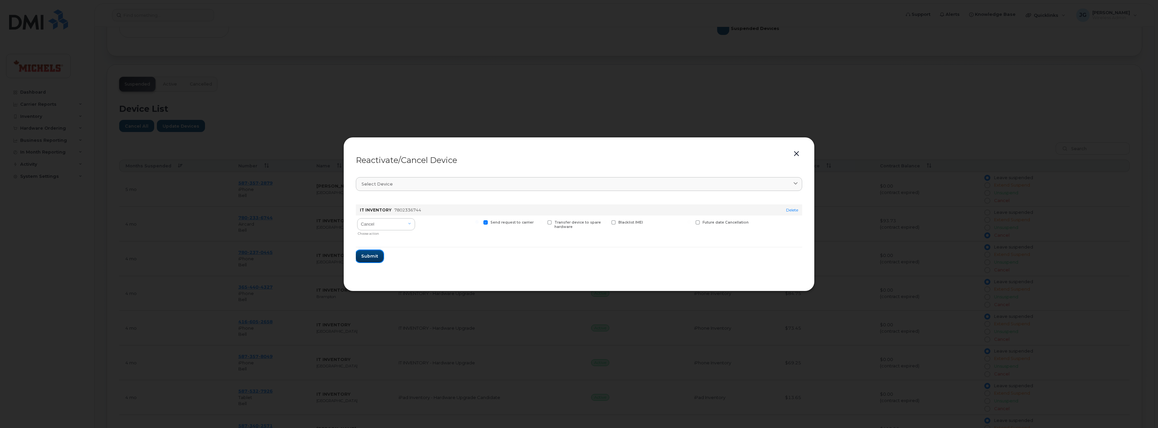
click at [372, 259] on span "Submit" at bounding box center [369, 256] width 17 height 6
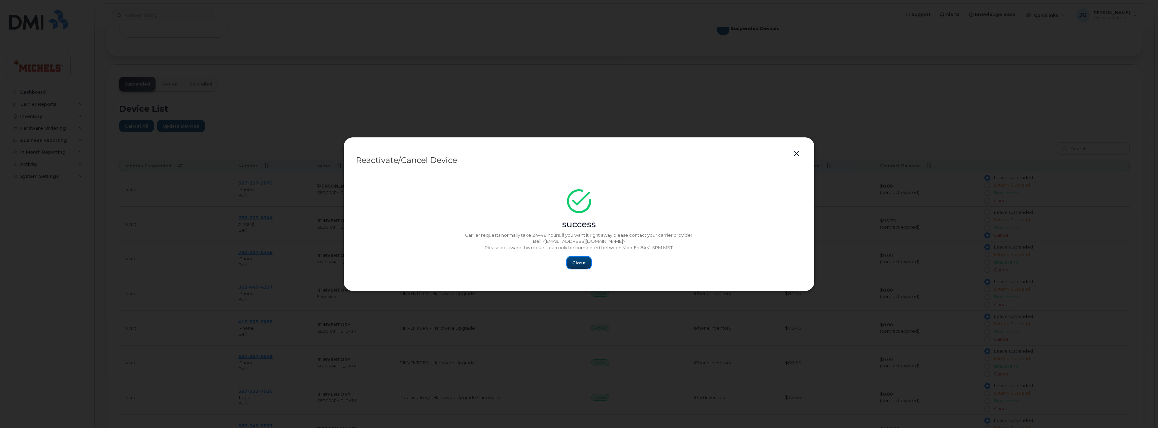
click at [576, 268] on button "Close" at bounding box center [579, 262] width 24 height 12
click at [579, 262] on span "Close" at bounding box center [578, 262] width 13 height 6
click at [794, 153] on button "button" at bounding box center [796, 153] width 10 height 9
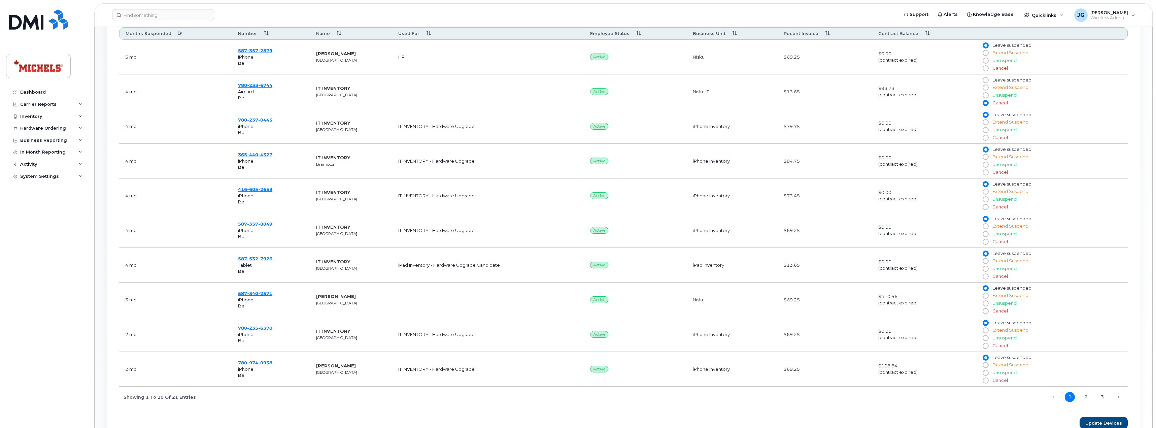
scroll to position [301, 0]
click at [1088, 394] on link "2" at bounding box center [1086, 396] width 10 height 10
click at [1099, 396] on link "3" at bounding box center [1102, 396] width 10 height 10
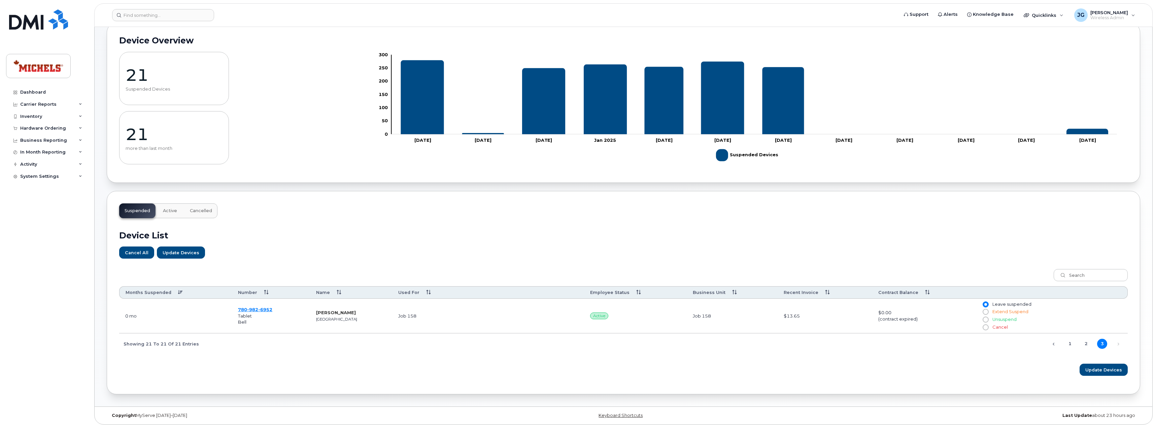
drag, startPoint x: 210, startPoint y: 67, endPoint x: 200, endPoint y: 63, distance: 10.9
click at [29, 26] on img at bounding box center [38, 19] width 59 height 20
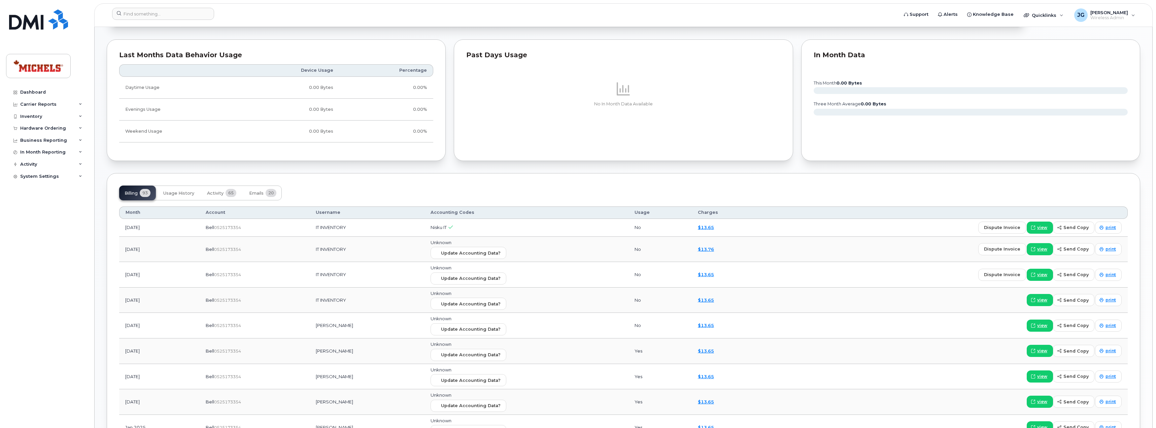
scroll to position [461, 0]
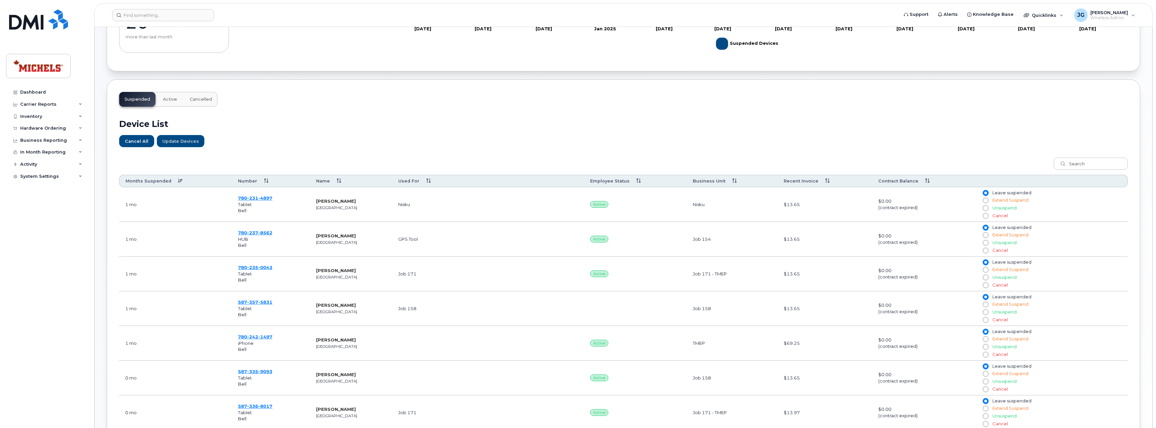
scroll to position [152, 0]
click at [177, 181] on th "Months Suspended" at bounding box center [175, 182] width 113 height 12
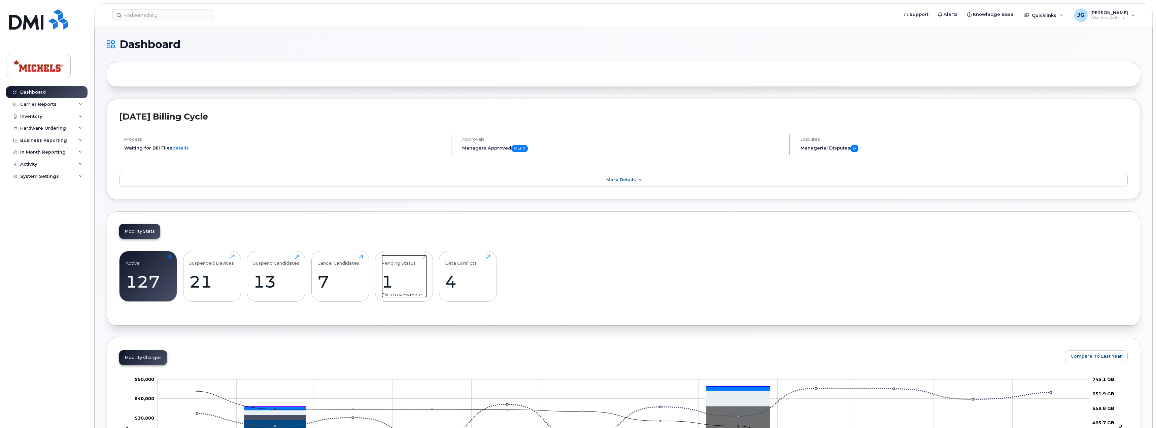
click at [398, 272] on div "1" at bounding box center [403, 282] width 45 height 20
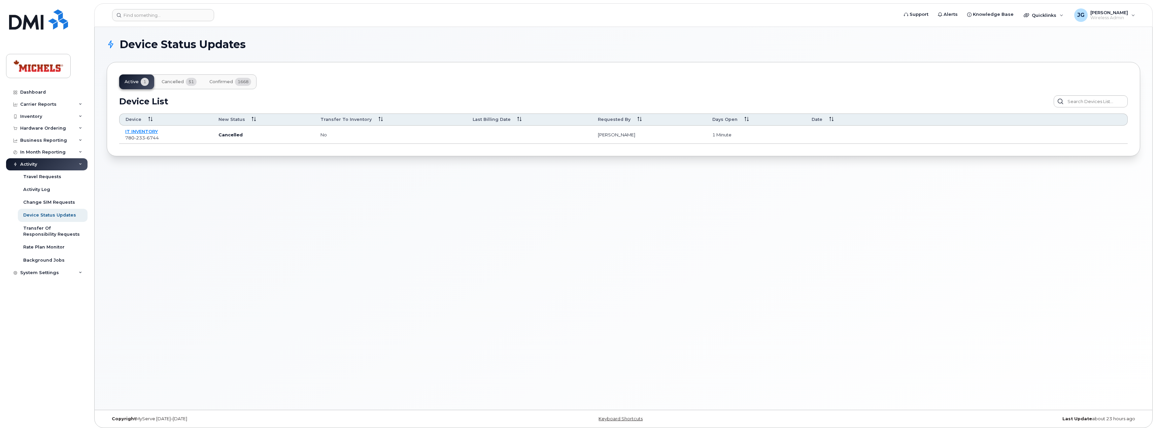
click at [144, 128] on td "IT INVENTORY [PHONE_NUMBER]" at bounding box center [165, 135] width 93 height 18
click at [141, 129] on link "IT INVENTORY" at bounding box center [141, 131] width 33 height 5
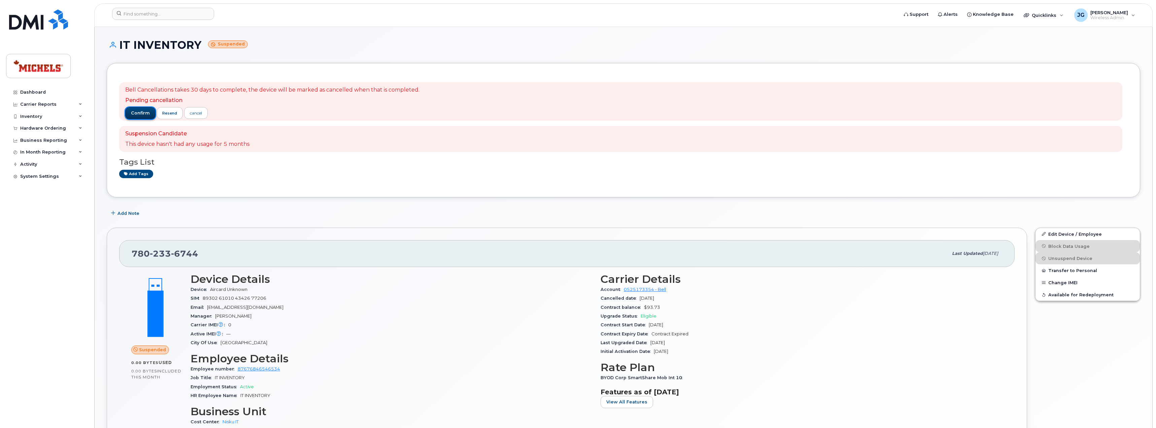
click at [139, 112] on span "confirm" at bounding box center [140, 113] width 19 height 6
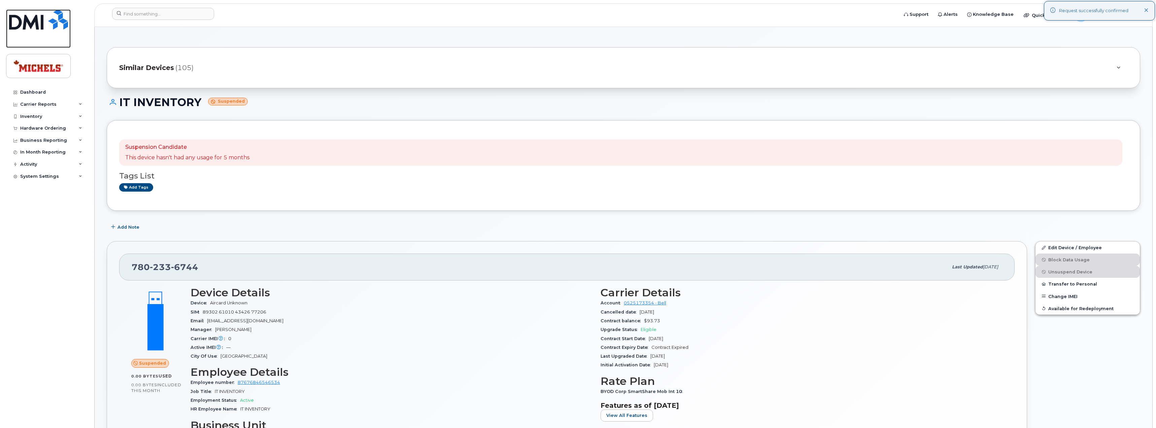
click at [39, 22] on img at bounding box center [38, 19] width 59 height 20
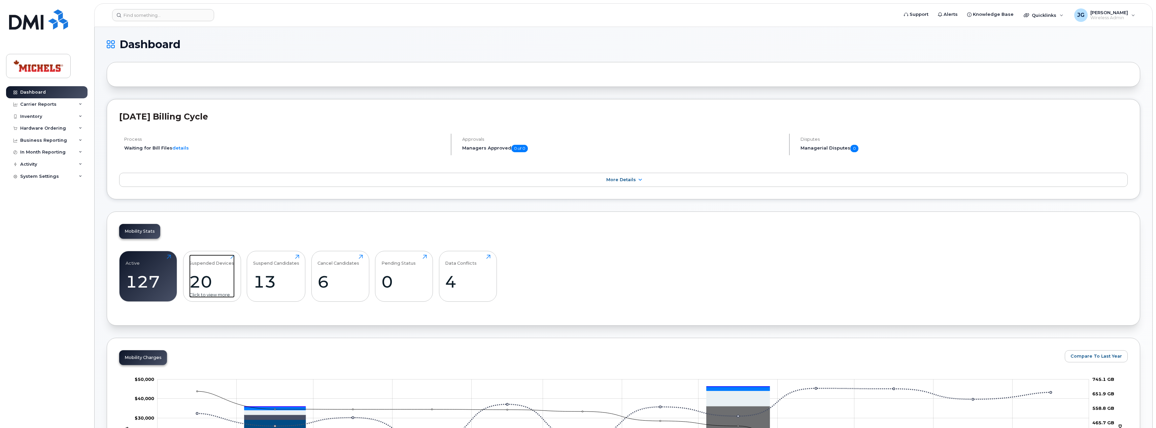
click at [214, 284] on div "20" at bounding box center [211, 282] width 45 height 20
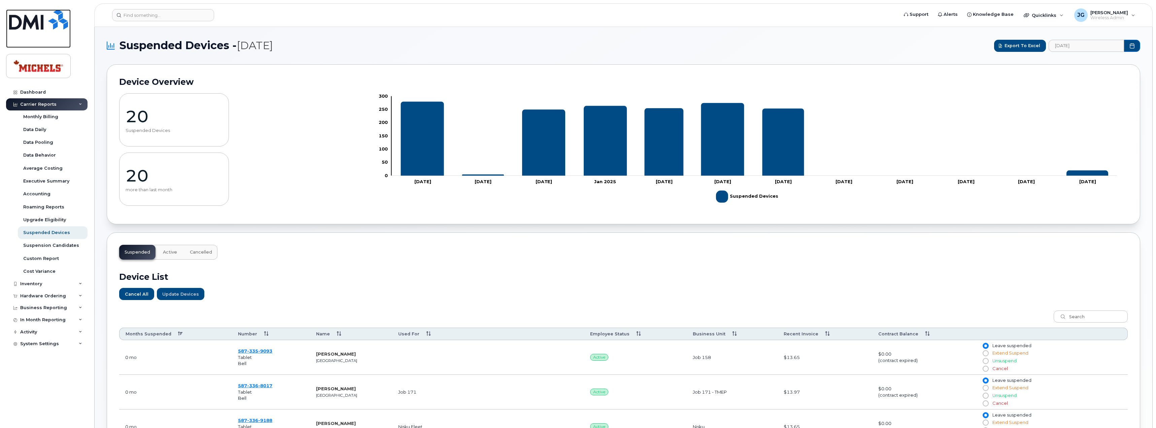
click at [31, 25] on img at bounding box center [38, 19] width 59 height 20
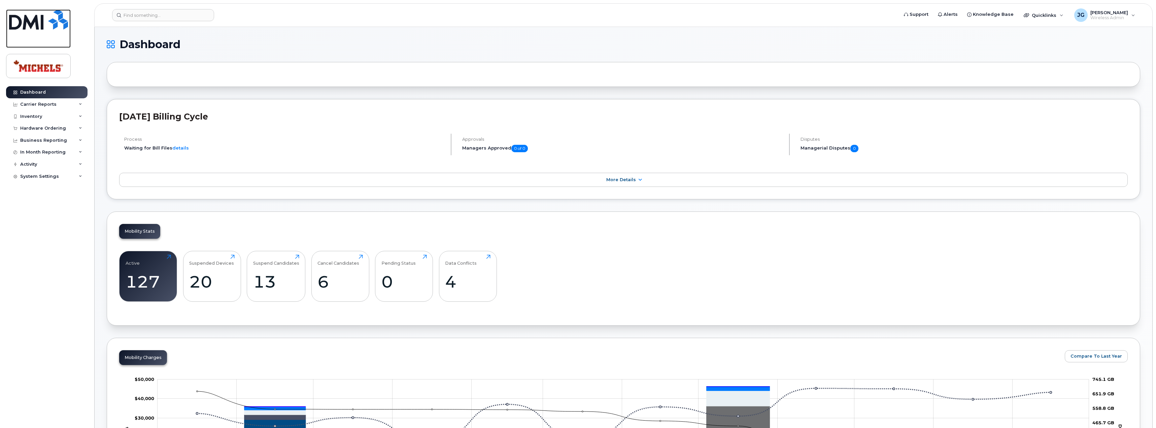
click at [42, 26] on img at bounding box center [38, 19] width 59 height 20
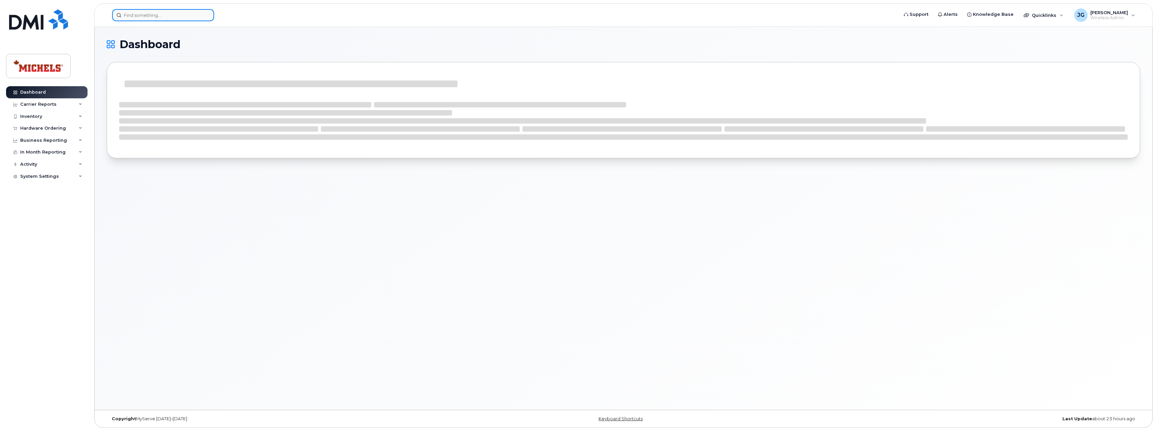
click at [165, 15] on input at bounding box center [163, 15] width 102 height 12
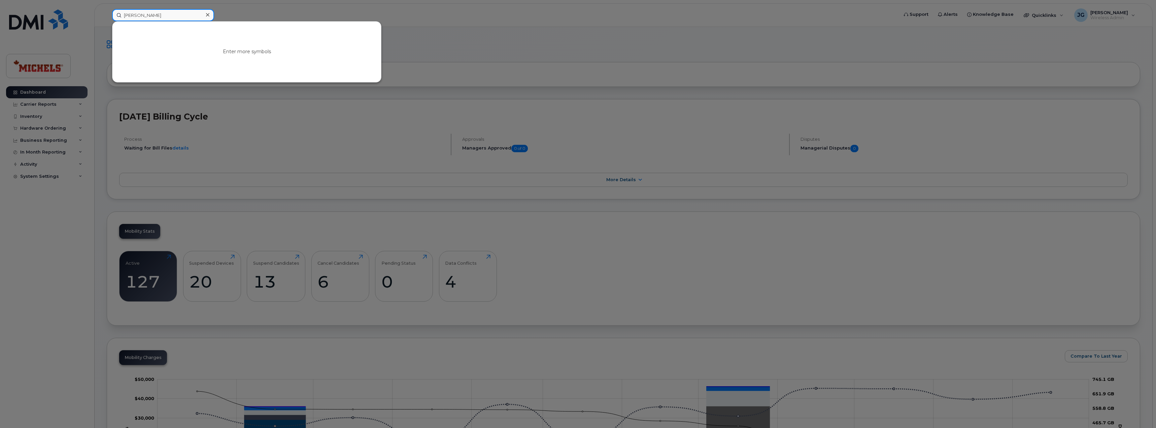
type input "noel"
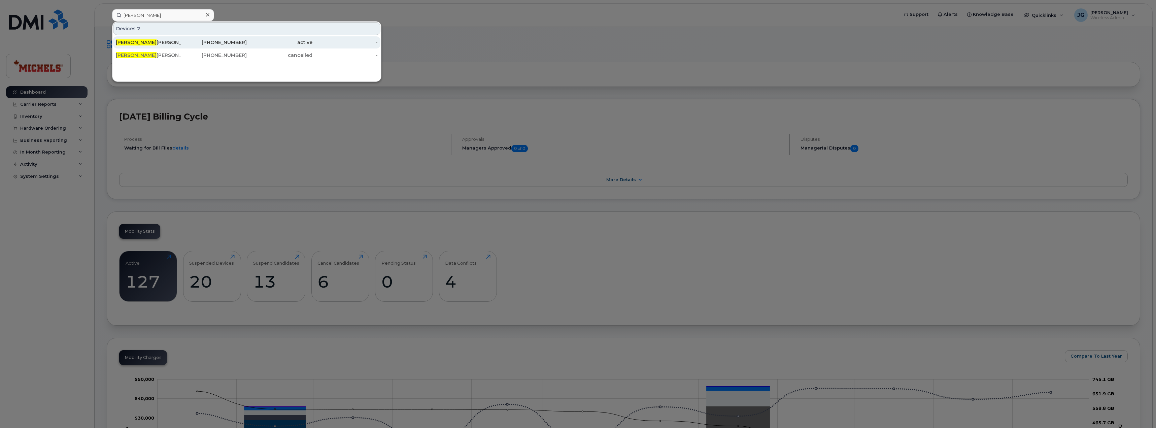
click at [172, 40] on div "Noel Malcolmson" at bounding box center [149, 42] width 66 height 7
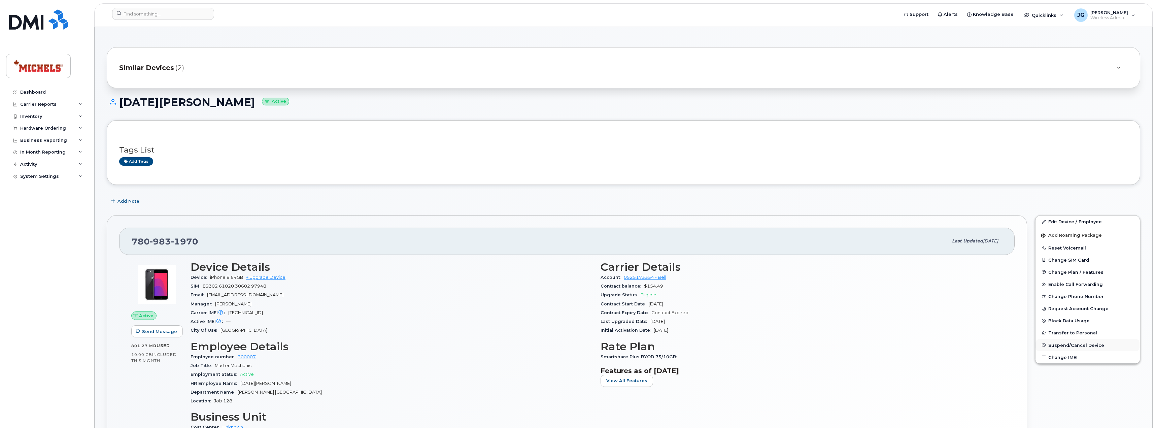
click at [1071, 343] on span "Suspend/Cancel Device" at bounding box center [1076, 344] width 56 height 5
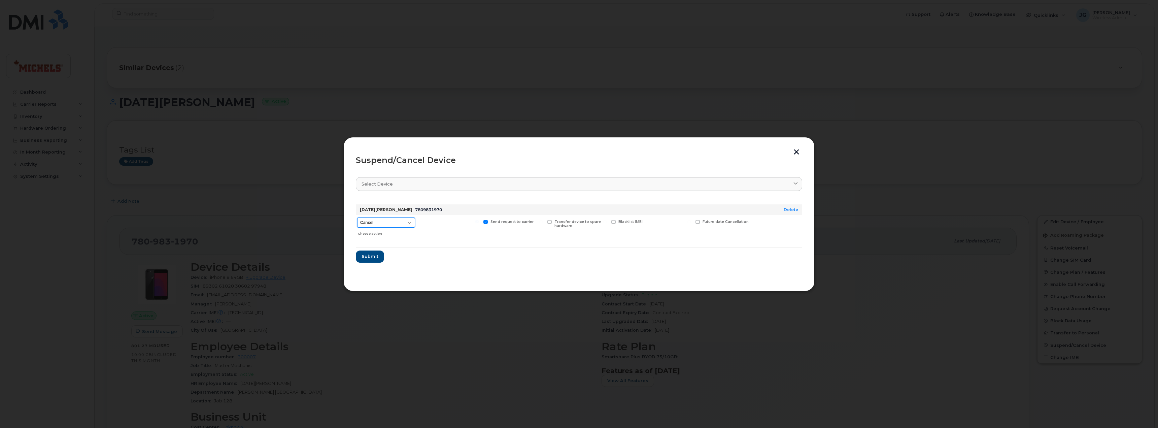
click at [402, 219] on select "Cancel Suspend - Extend Suspension Suspend - Reduced Rate Suspend - Full Rate S…" at bounding box center [386, 222] width 58 height 10
select select "[object Object]"
click at [357, 217] on select "Cancel Suspend - Extend Suspension Suspend - Reduced Rate Suspend - Full Rate S…" at bounding box center [386, 222] width 58 height 10
click at [363, 257] on span "Submit" at bounding box center [369, 256] width 17 height 6
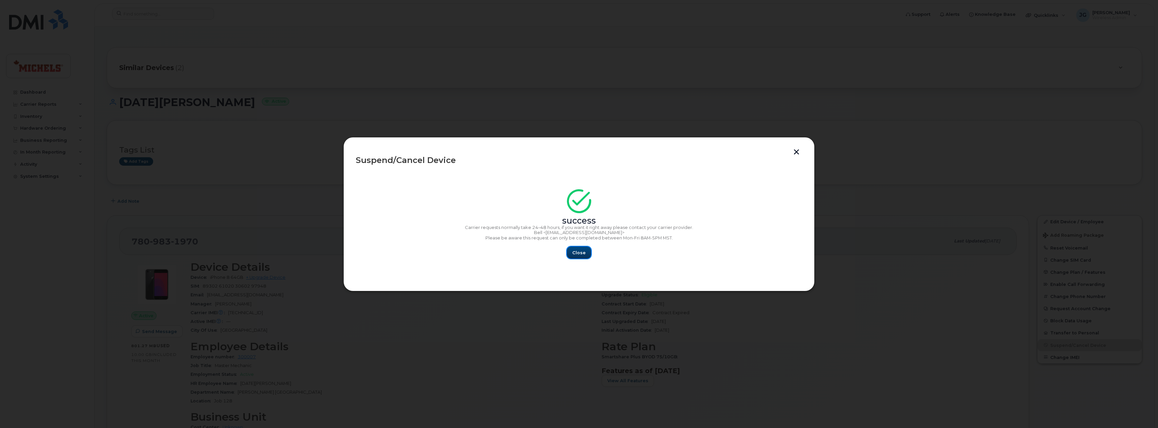
click at [579, 248] on button "Close" at bounding box center [579, 252] width 24 height 12
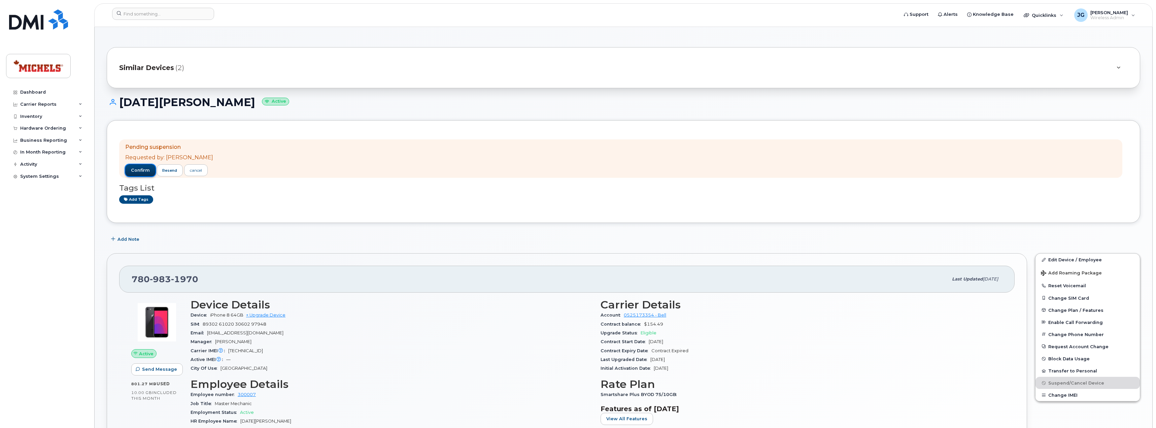
click at [142, 169] on span "confirm" at bounding box center [140, 170] width 19 height 6
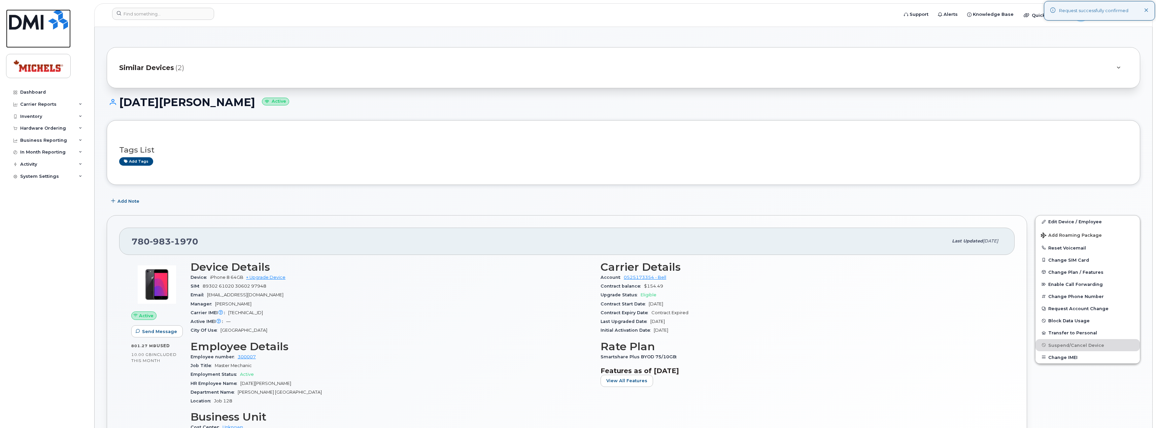
click at [15, 24] on img at bounding box center [38, 19] width 59 height 20
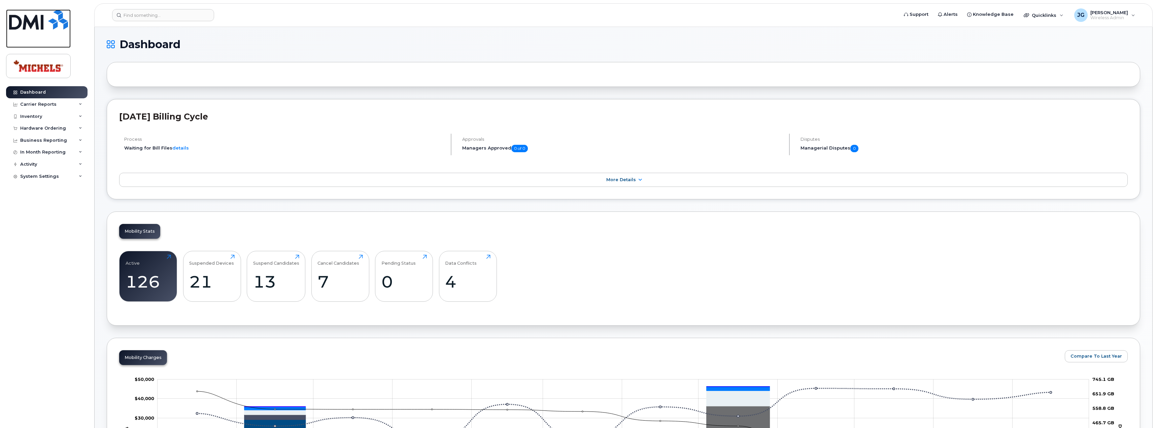
drag, startPoint x: 41, startPoint y: 25, endPoint x: 45, endPoint y: 26, distance: 3.8
click at [41, 25] on img at bounding box center [38, 19] width 59 height 20
click at [283, 274] on div "13" at bounding box center [276, 282] width 46 height 20
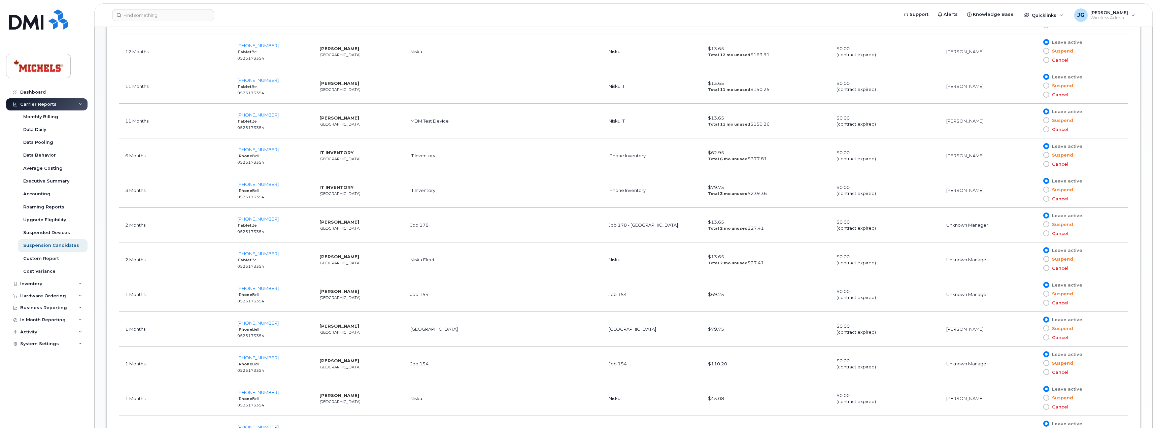
scroll to position [549, 0]
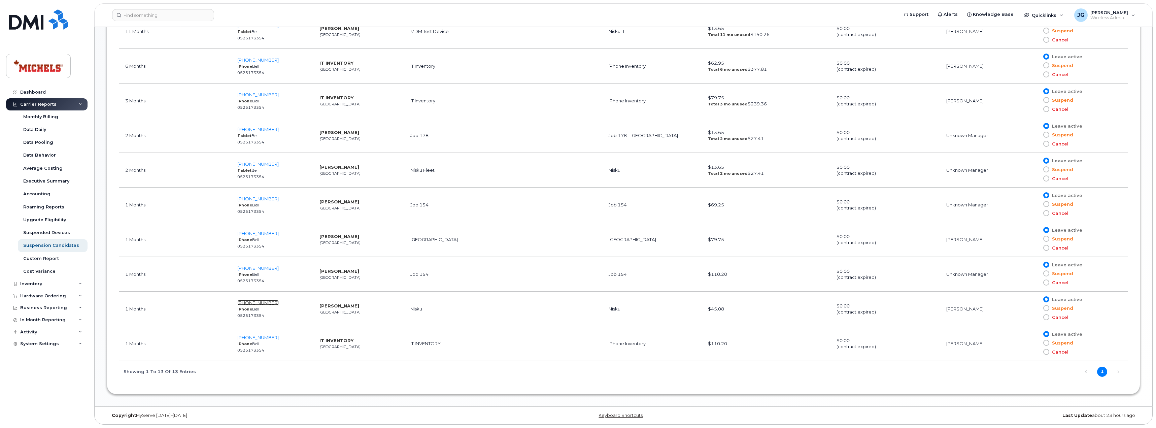
click at [266, 303] on span "780-340-7318" at bounding box center [257, 302] width 41 height 5
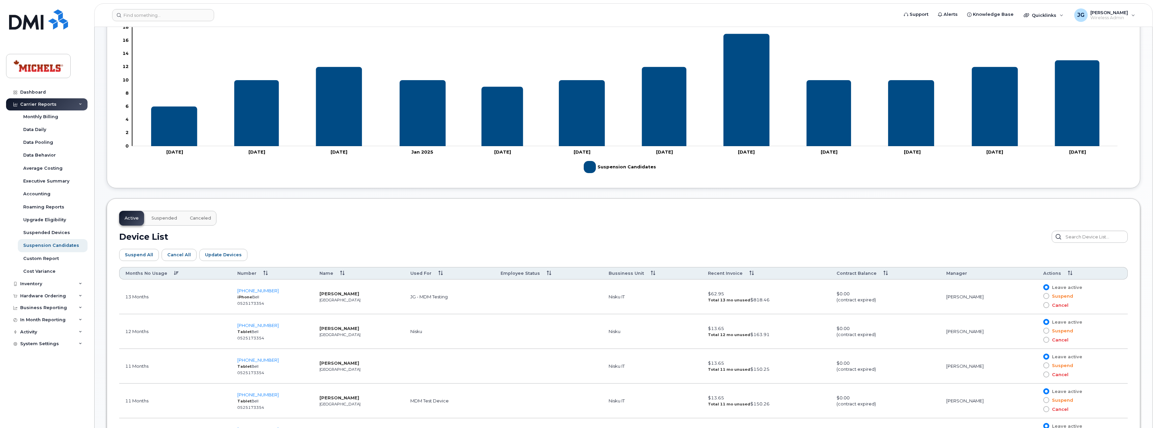
scroll to position [180, 0]
click at [29, 27] on img at bounding box center [38, 19] width 59 height 20
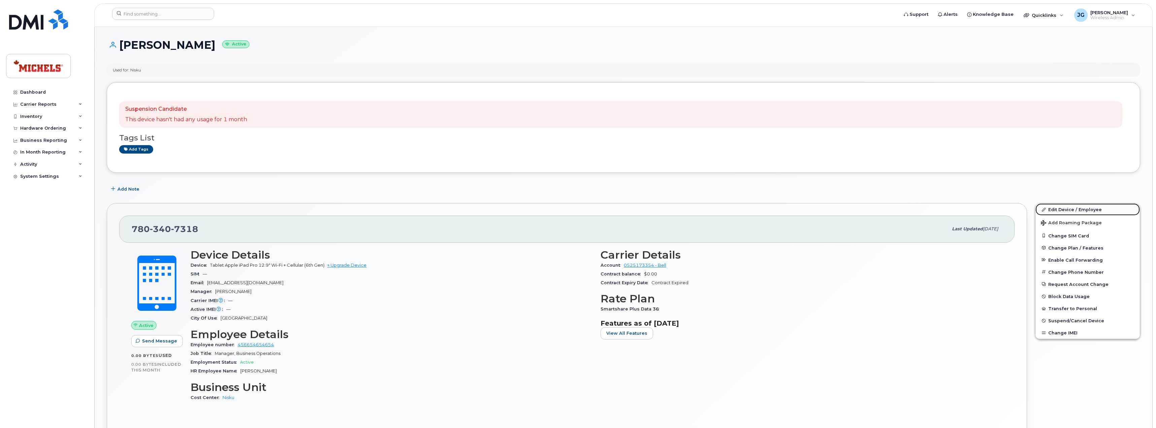
click at [1081, 208] on link "Edit Device / Employee" at bounding box center [1087, 209] width 104 height 12
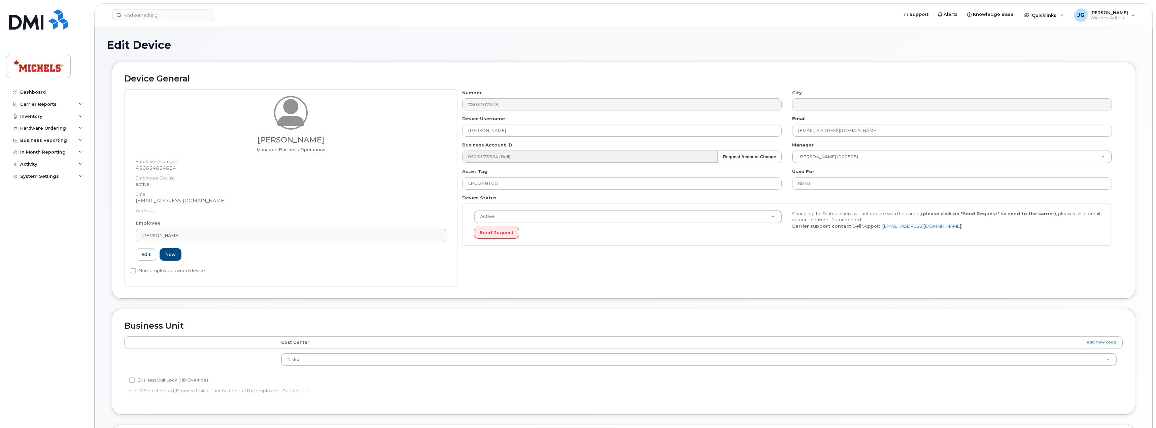
select select "89838"
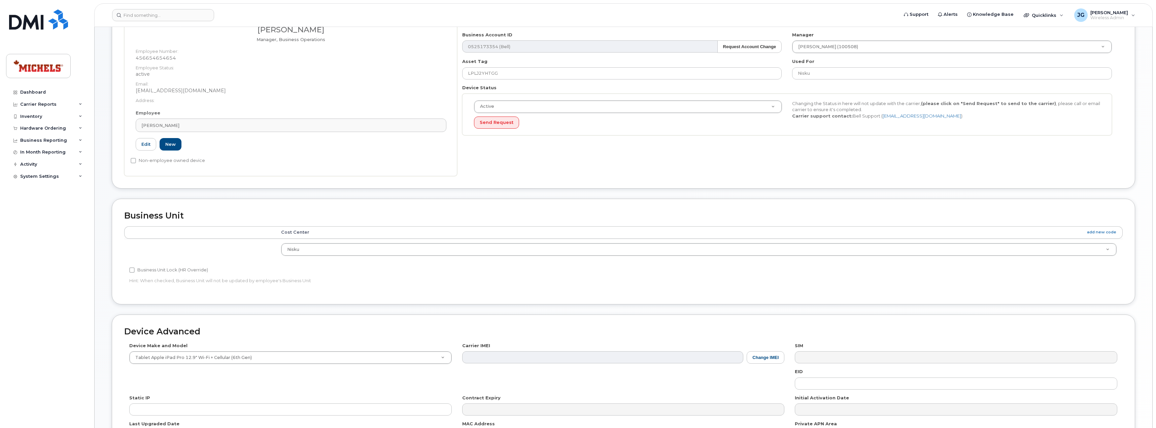
scroll to position [198, 0]
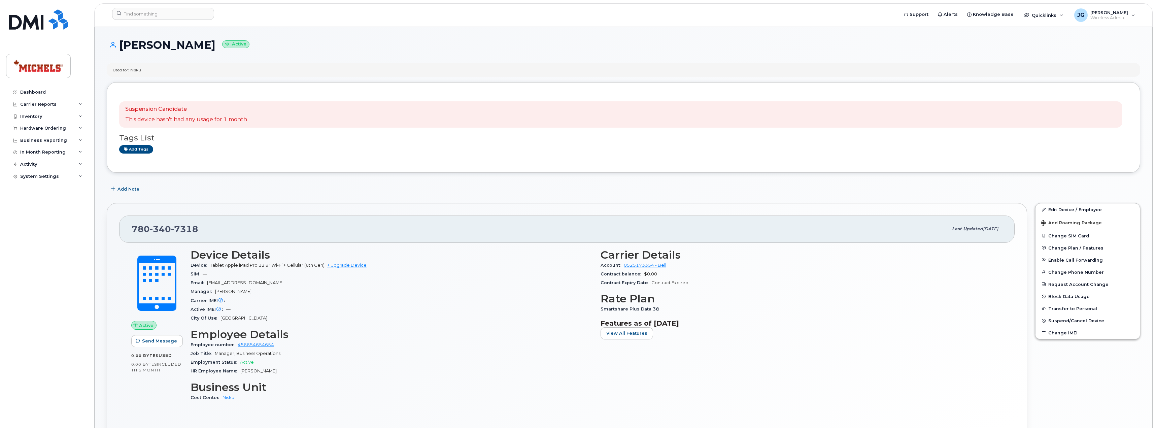
drag, startPoint x: 607, startPoint y: 196, endPoint x: 622, endPoint y: 191, distance: 16.1
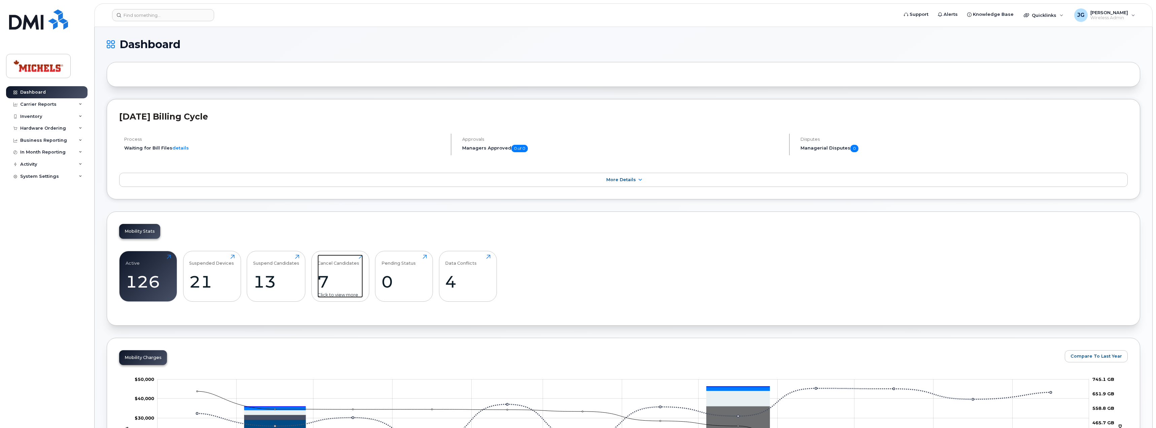
click at [320, 285] on div "7" at bounding box center [339, 282] width 45 height 20
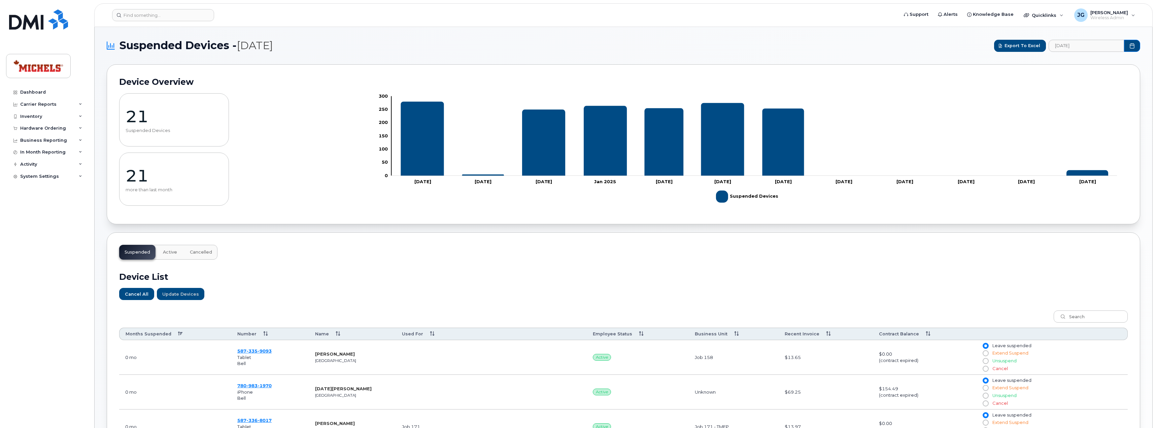
click at [180, 333] on th "Months Suspended" at bounding box center [175, 333] width 112 height 12
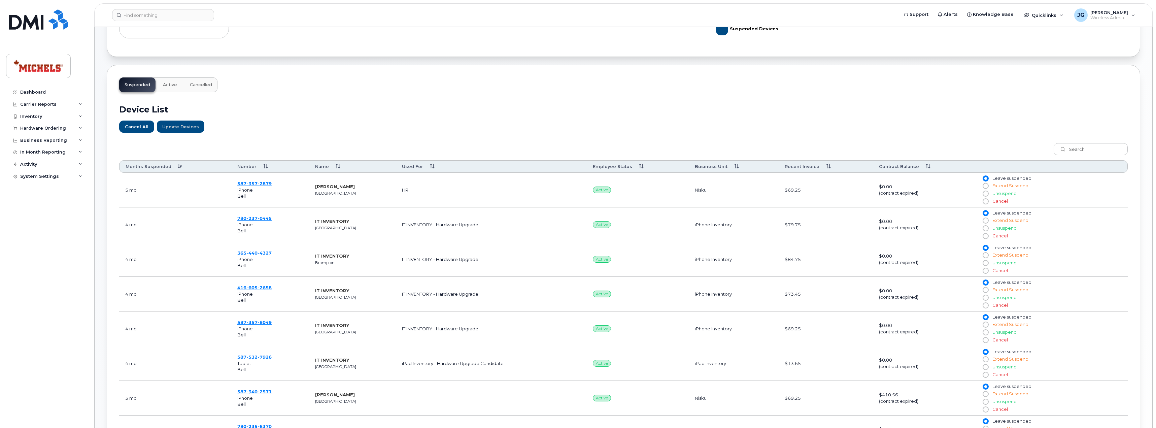
scroll to position [168, 0]
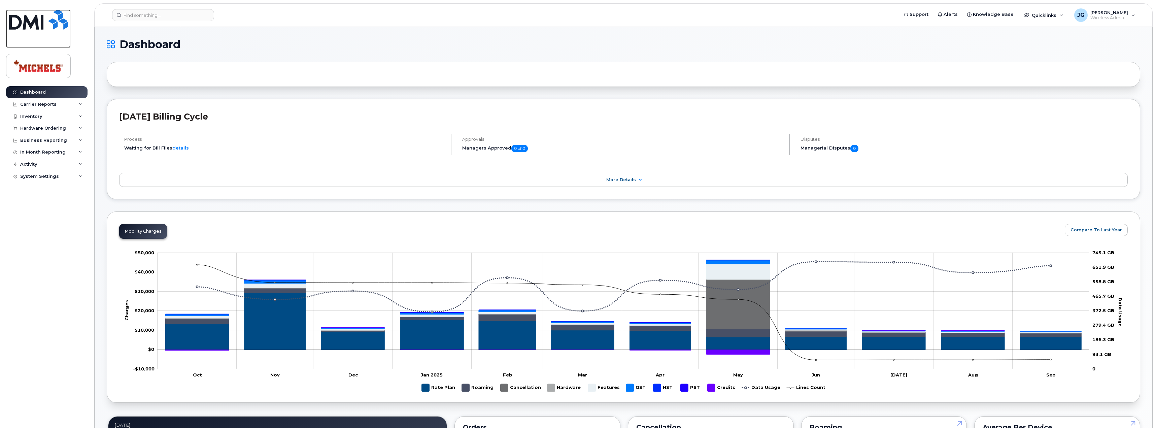
click at [36, 28] on img at bounding box center [38, 19] width 59 height 20
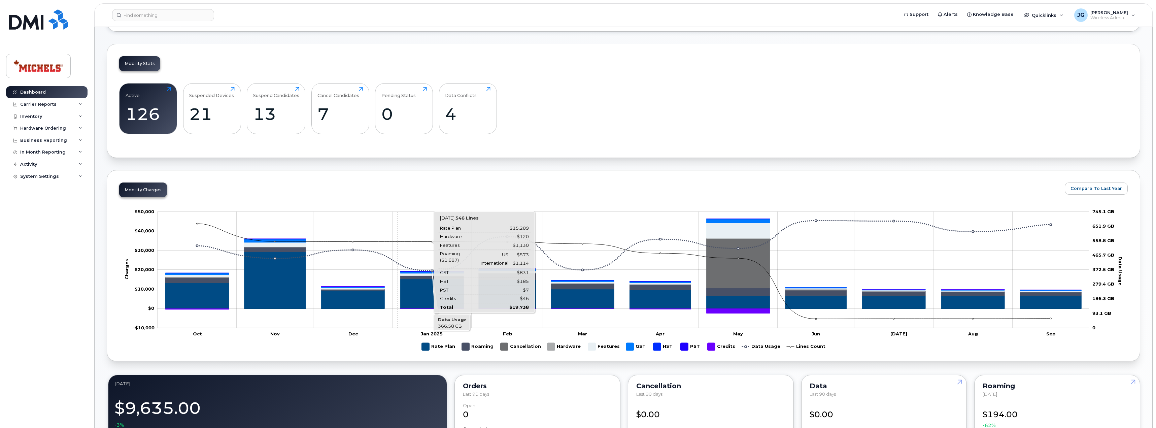
scroll to position [168, 0]
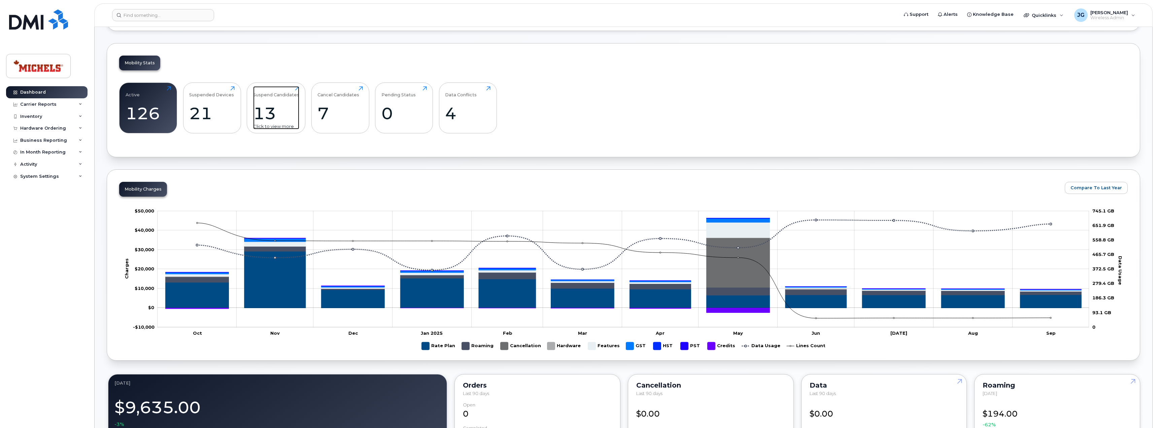
click at [287, 117] on div "13" at bounding box center [276, 113] width 46 height 20
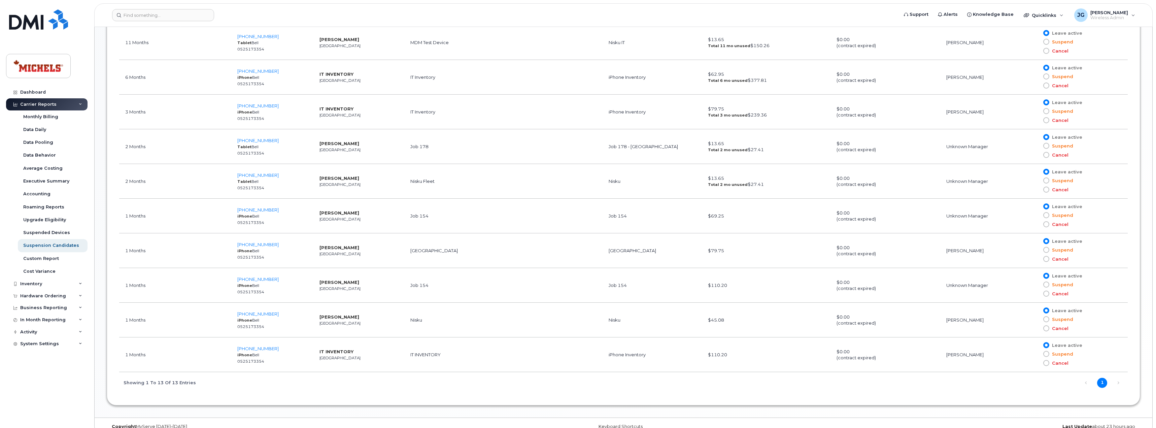
scroll to position [538, 0]
click at [1046, 180] on span at bounding box center [1046, 180] width 6 height 6
click at [1036, 180] on input "Suspend" at bounding box center [1036, 180] width 0 height 0
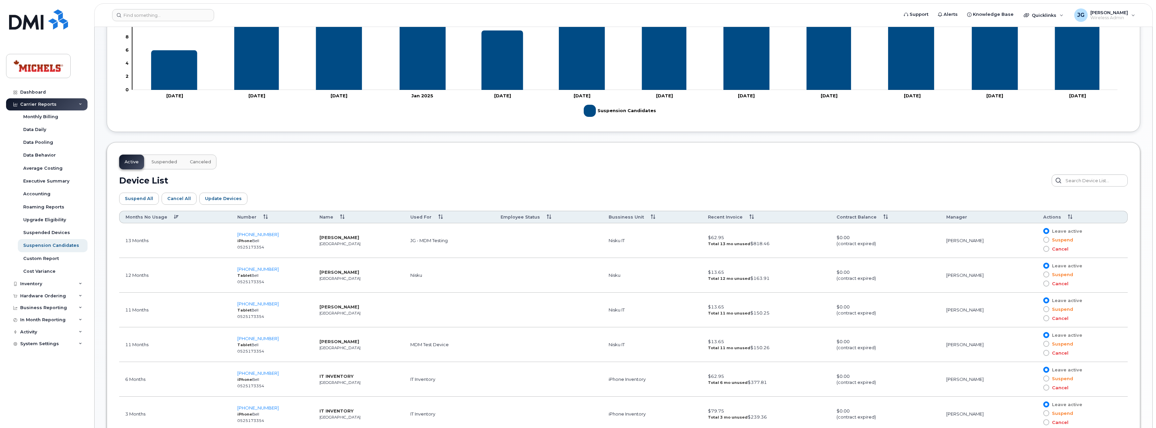
scroll to position [236, 0]
click at [218, 202] on span "Update Devices" at bounding box center [223, 199] width 37 height 6
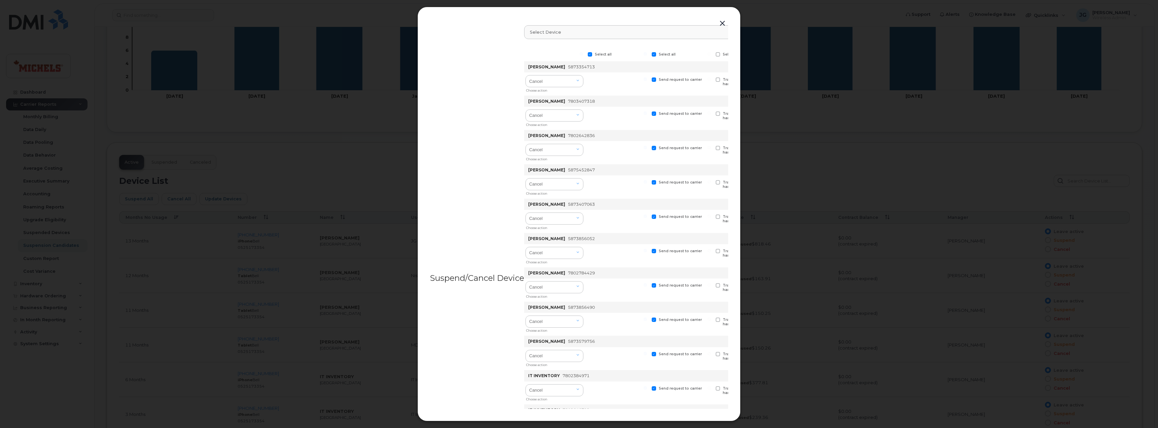
click at [724, 22] on button "button" at bounding box center [722, 23] width 10 height 9
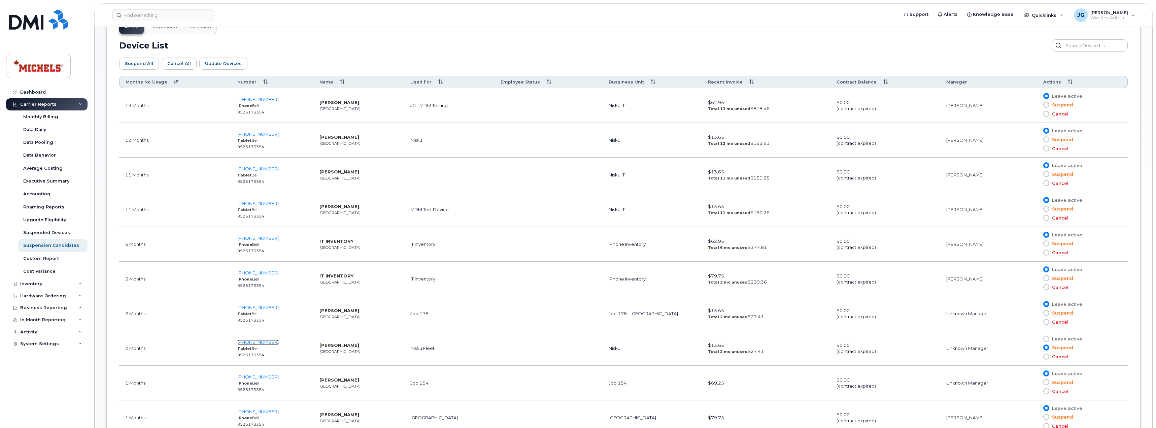
scroll to position [371, 0]
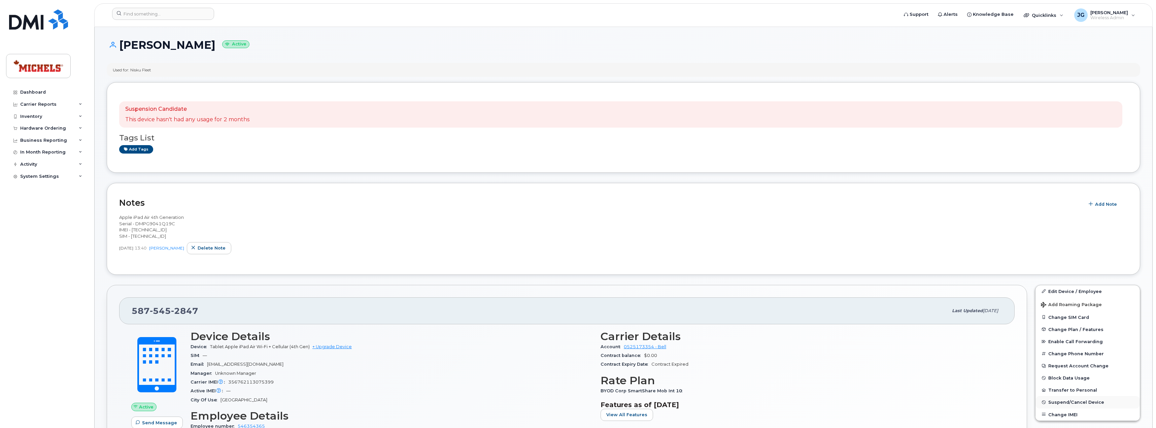
click at [1073, 400] on span "Suspend/Cancel Device" at bounding box center [1076, 401] width 56 height 5
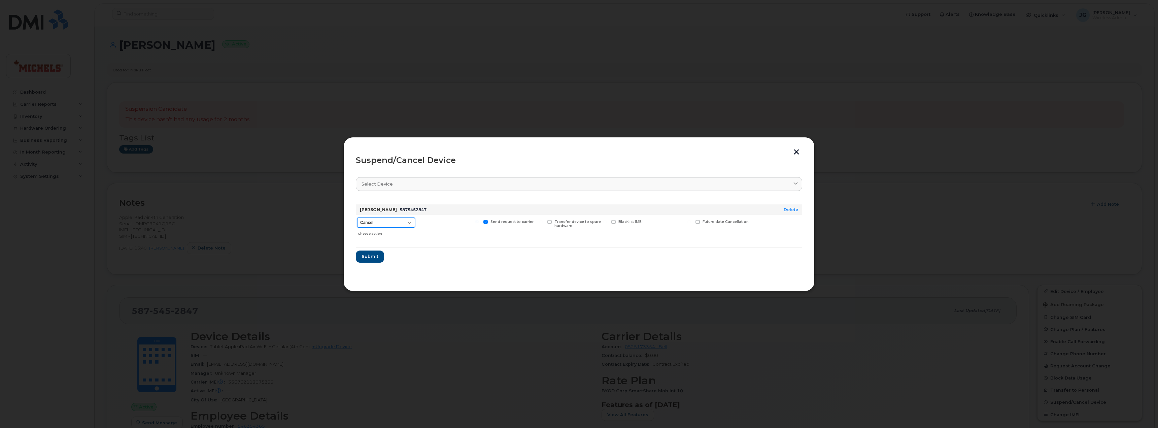
click at [398, 224] on select "Cancel Suspend - Extend Suspension Suspend - Reduced Rate Suspend - Full Rate S…" at bounding box center [386, 222] width 58 height 10
select select "[object Object]"
click at [357, 217] on select "Cancel Suspend - Extend Suspension Suspend - Reduced Rate Suspend - Full Rate S…" at bounding box center [386, 222] width 58 height 10
click at [372, 257] on span "Submit" at bounding box center [369, 256] width 17 height 6
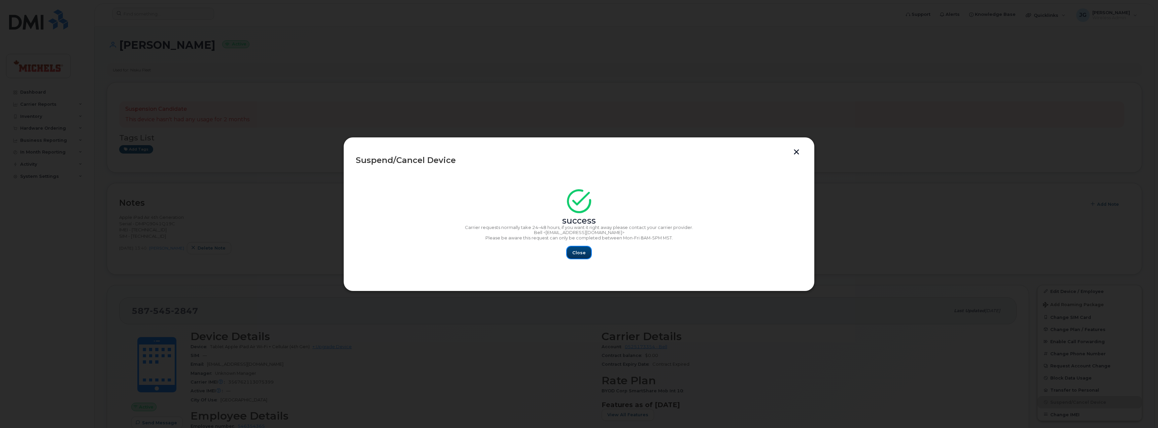
click at [583, 250] on span "Close" at bounding box center [578, 252] width 13 height 6
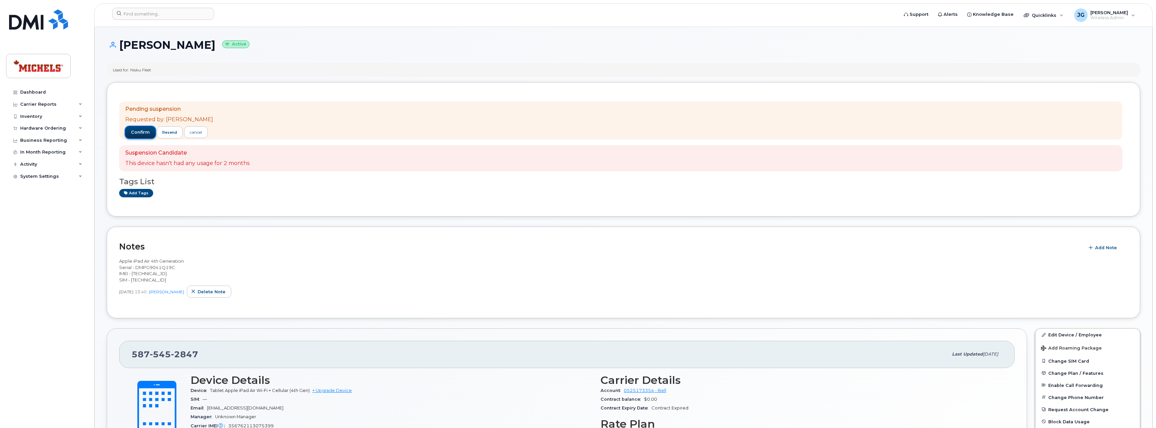
click at [137, 134] on span "confirm" at bounding box center [140, 132] width 19 height 6
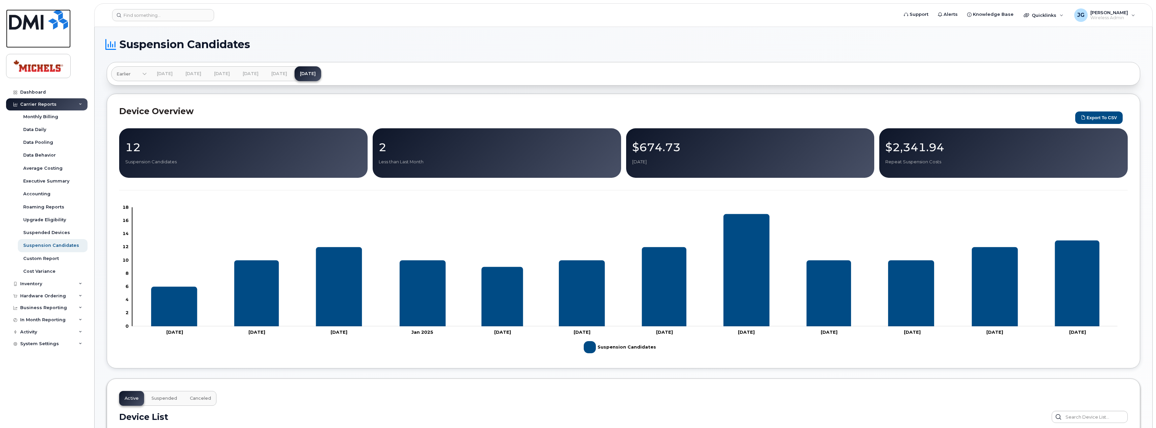
click at [22, 17] on img at bounding box center [38, 19] width 59 height 20
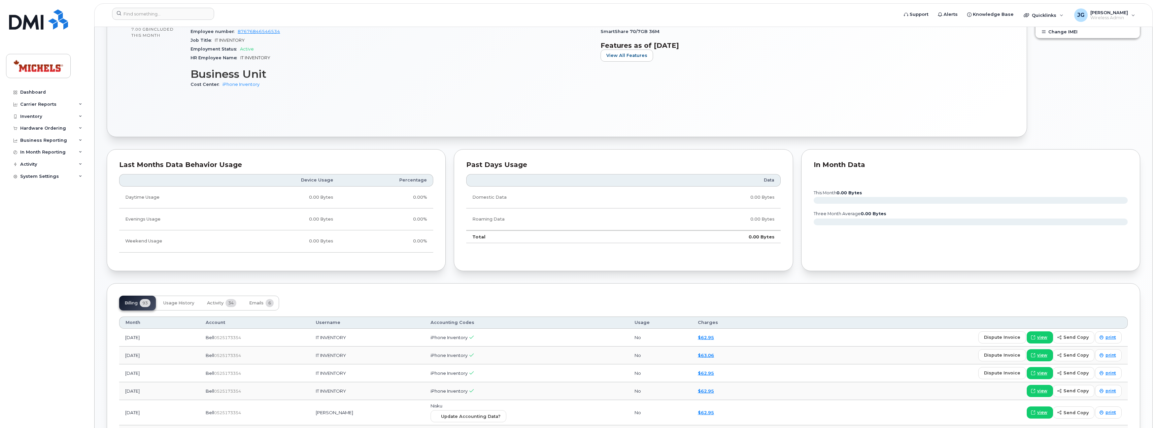
scroll to position [427, 0]
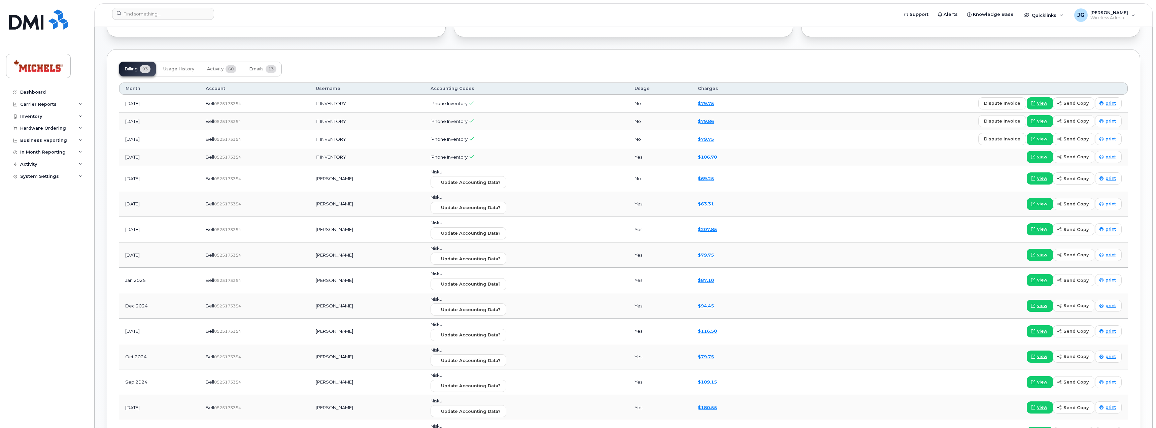
scroll to position [604, 0]
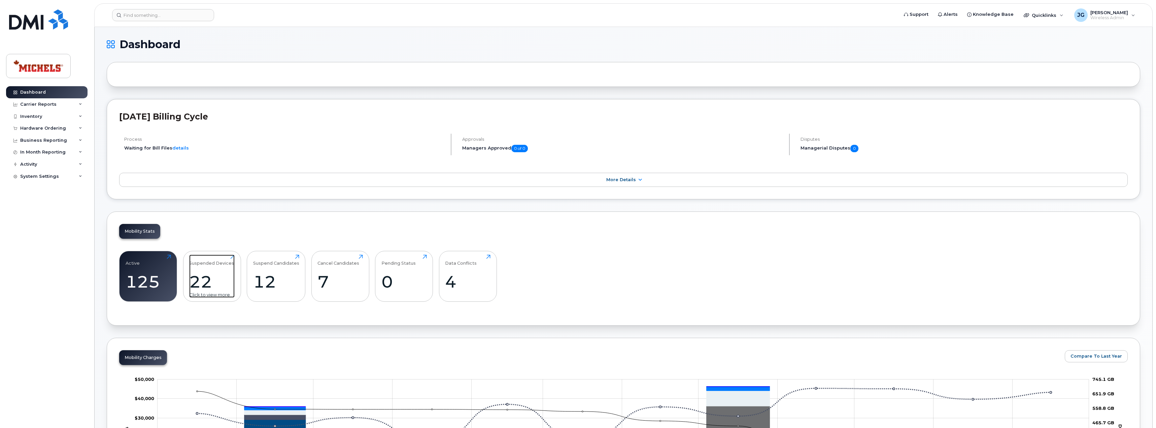
click at [219, 279] on div "22" at bounding box center [211, 282] width 45 height 20
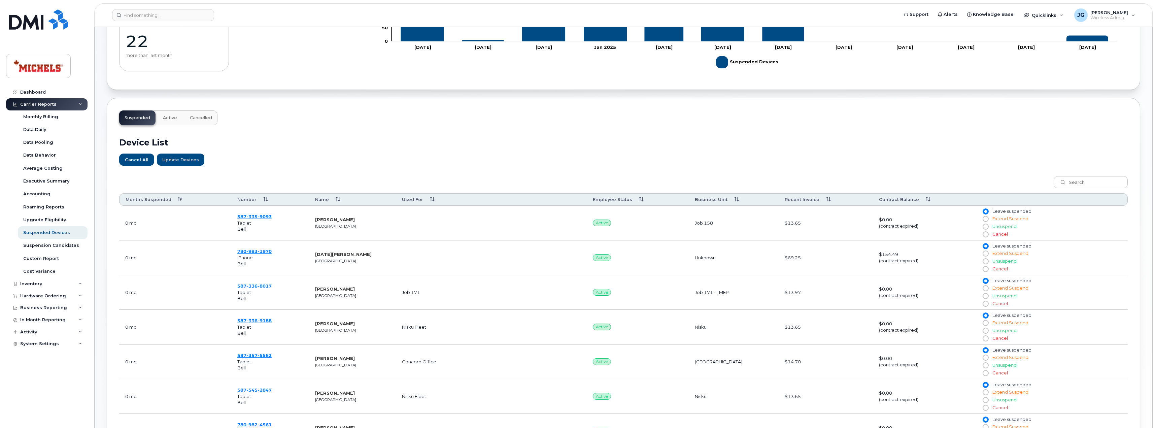
scroll to position [135, 0]
click at [173, 201] on th "Months Suspended" at bounding box center [175, 199] width 112 height 12
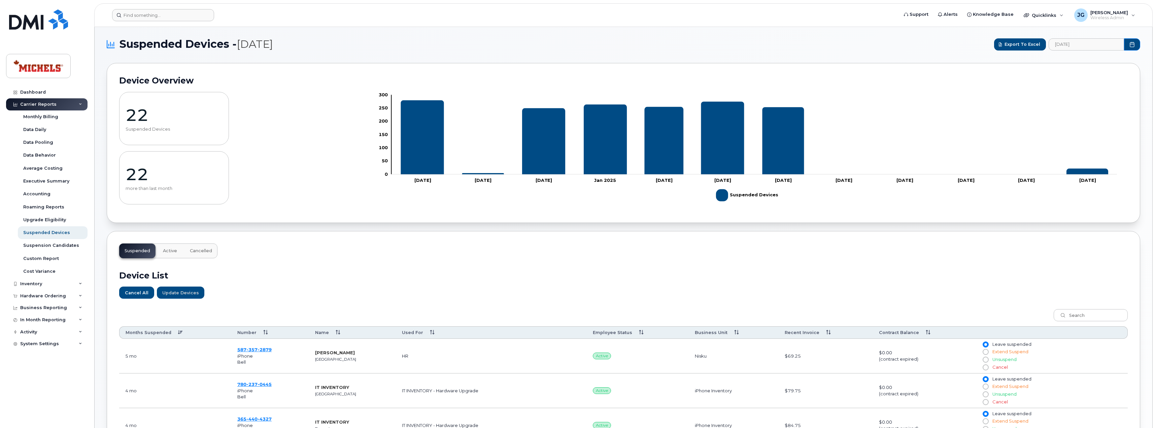
scroll to position [0, 0]
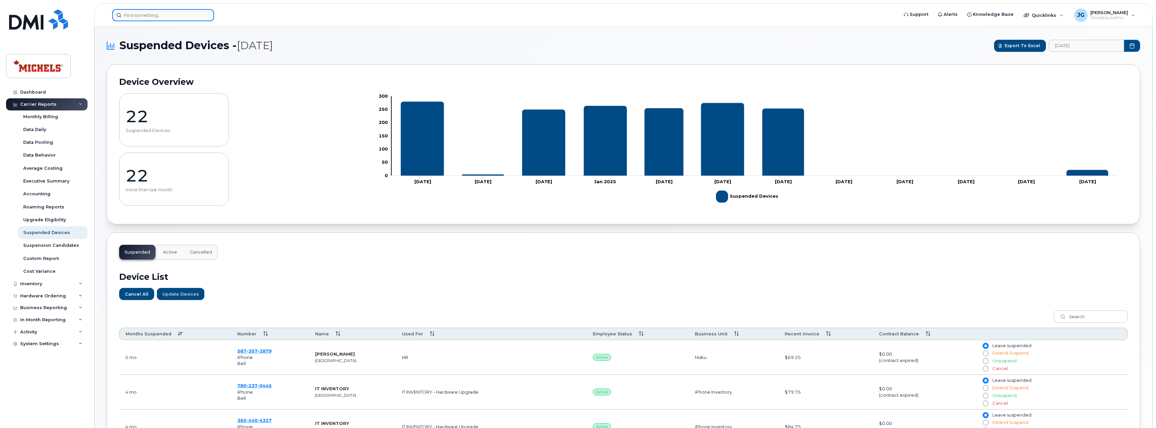
click at [167, 18] on input at bounding box center [163, 15] width 102 height 12
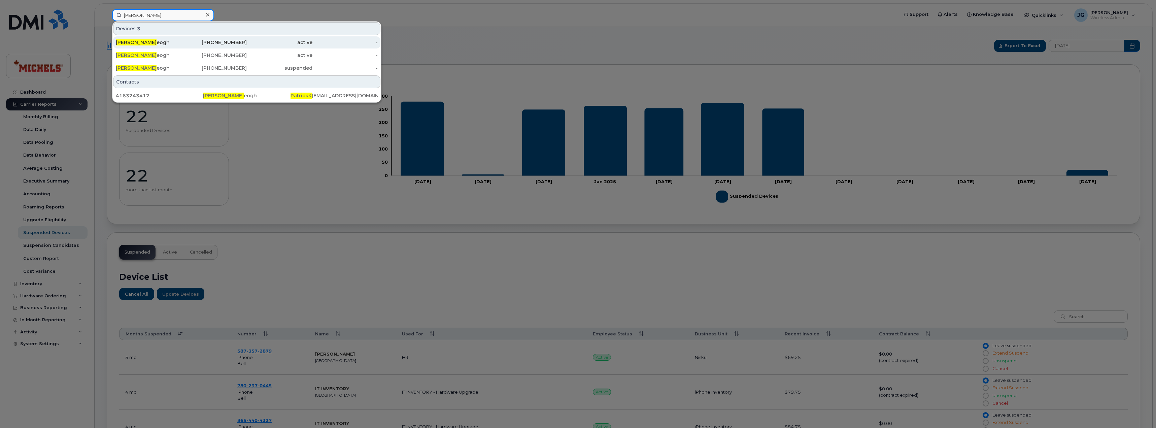
type input "patrick k"
click at [151, 45] on div "Patrick K eogh" at bounding box center [149, 42] width 66 height 7
click at [446, 27] on div at bounding box center [578, 214] width 1156 height 428
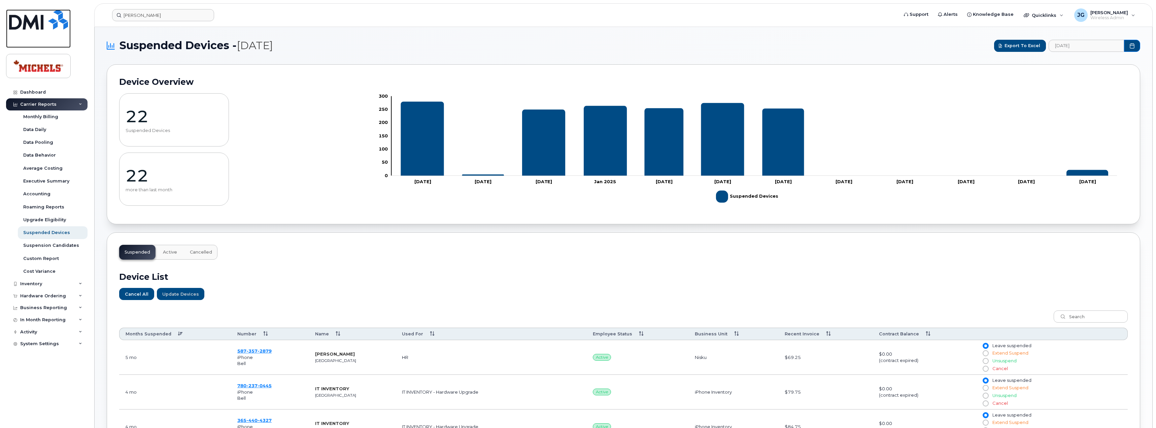
click at [41, 22] on img at bounding box center [38, 19] width 59 height 20
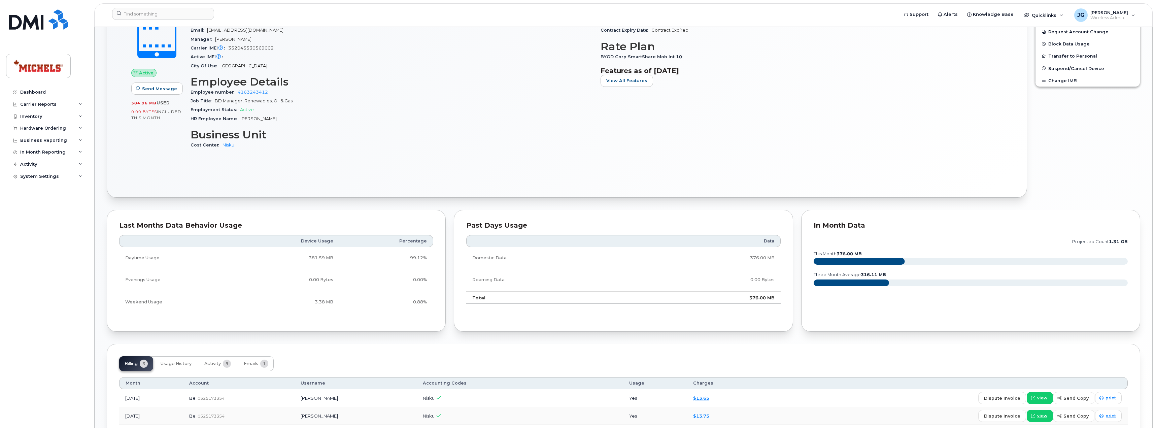
scroll to position [358, 0]
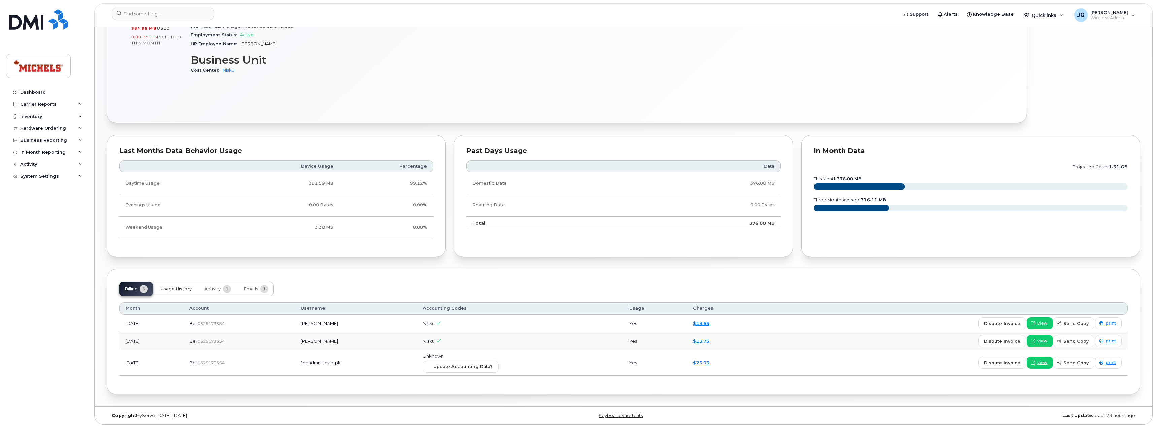
click at [181, 290] on span "Usage History" at bounding box center [176, 288] width 31 height 5
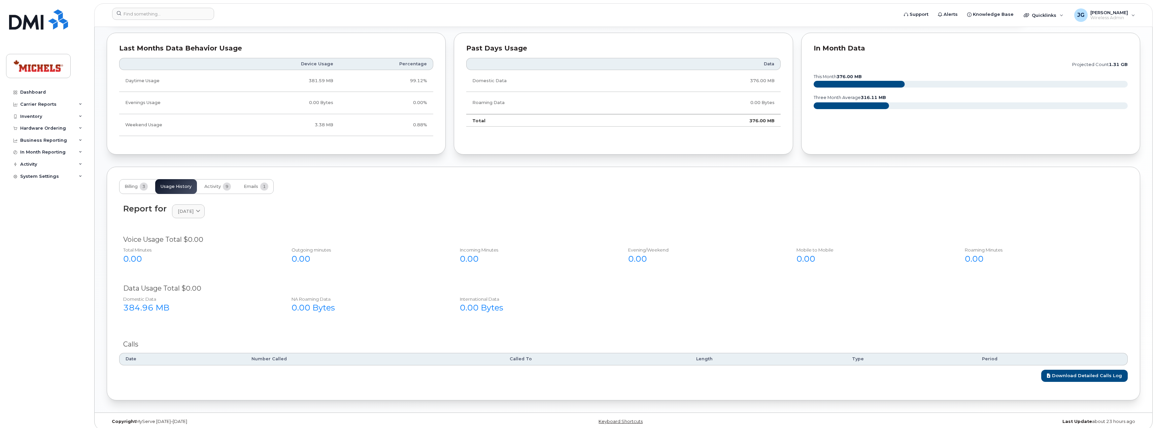
scroll to position [467, 0]
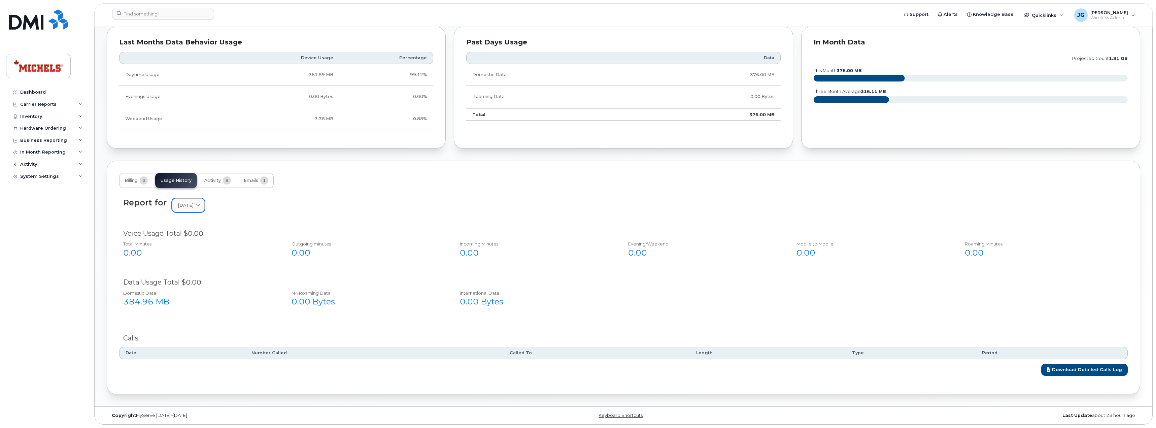
click at [205, 209] on link "[DATE]" at bounding box center [188, 205] width 33 height 14
click at [191, 265] on div "August" at bounding box center [204, 262] width 61 height 11
click at [205, 210] on link "[DATE]" at bounding box center [188, 205] width 33 height 14
click at [188, 277] on div "July" at bounding box center [204, 273] width 61 height 11
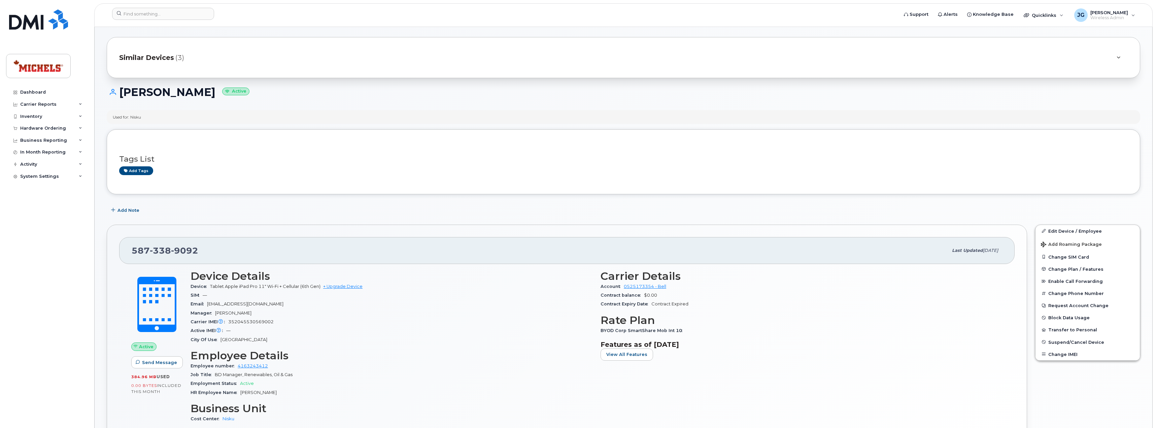
scroll to position [0, 0]
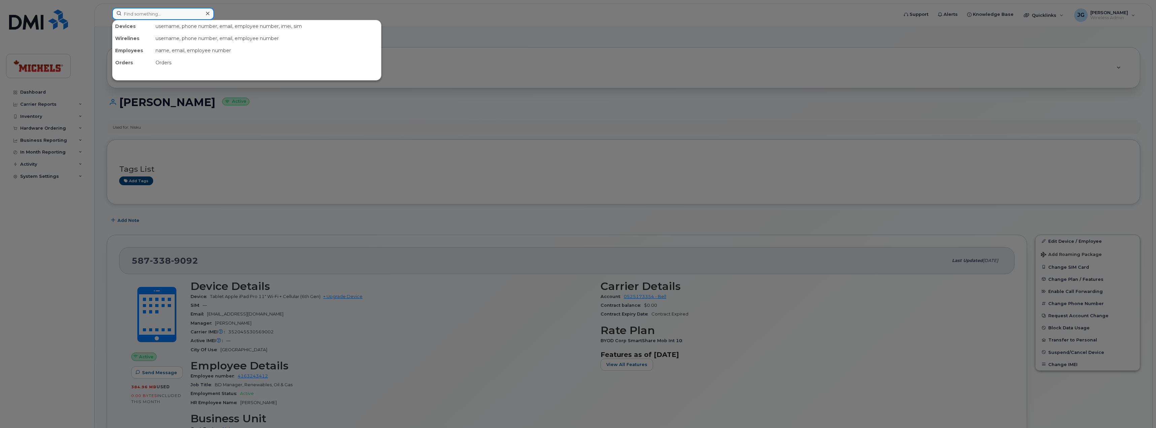
click at [168, 19] on input at bounding box center [163, 14] width 102 height 12
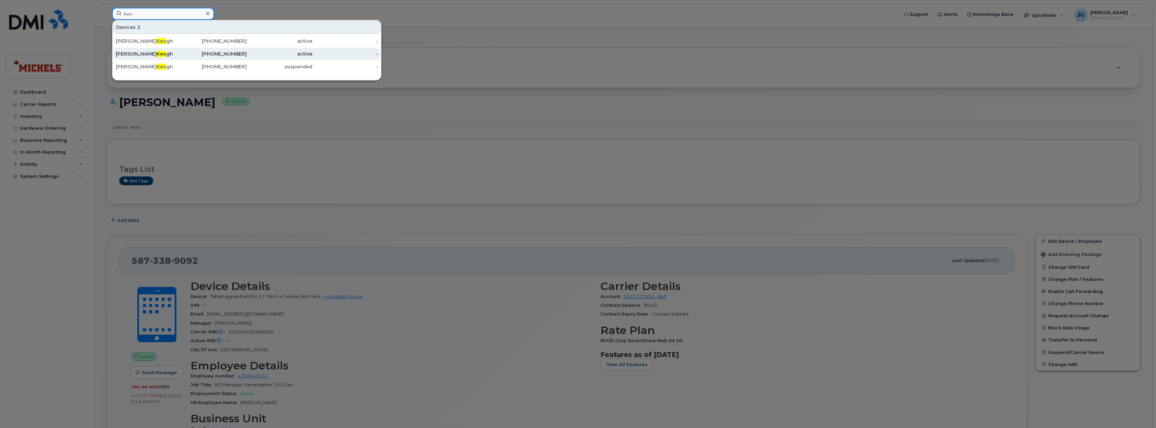
type input "keo"
click at [170, 53] on div "[PERSON_NAME] gh" at bounding box center [149, 53] width 66 height 7
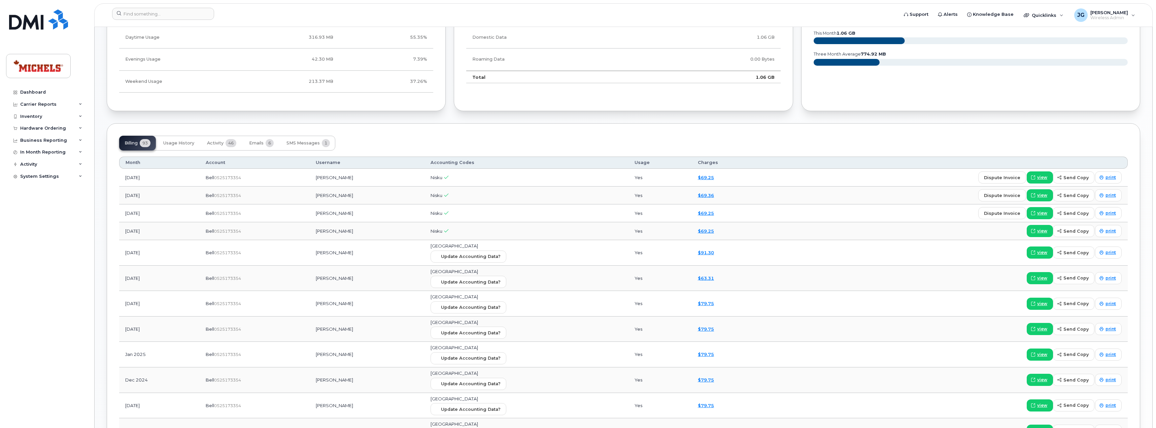
scroll to position [504, 0]
click at [198, 144] on button "Usage History" at bounding box center [179, 142] width 42 height 15
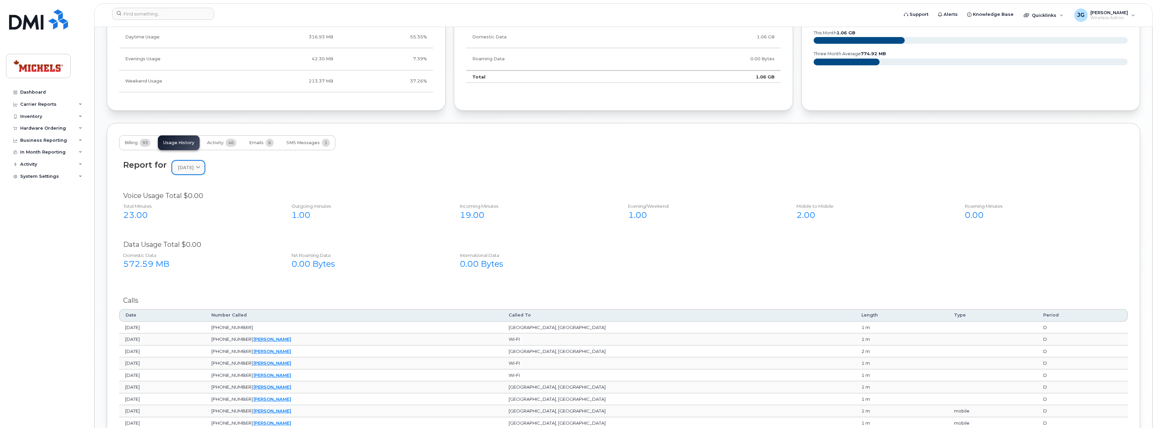
click at [194, 167] on span "September 2025" at bounding box center [186, 167] width 16 height 6
click at [190, 225] on div "August" at bounding box center [204, 224] width 61 height 11
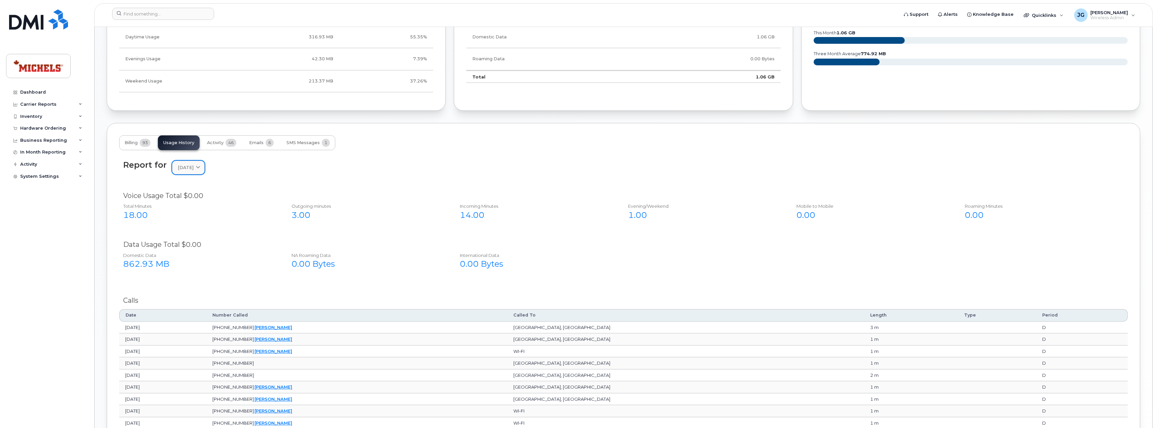
click at [194, 166] on span "August 2025" at bounding box center [186, 167] width 16 height 6
click at [184, 239] on div "July" at bounding box center [204, 235] width 61 height 11
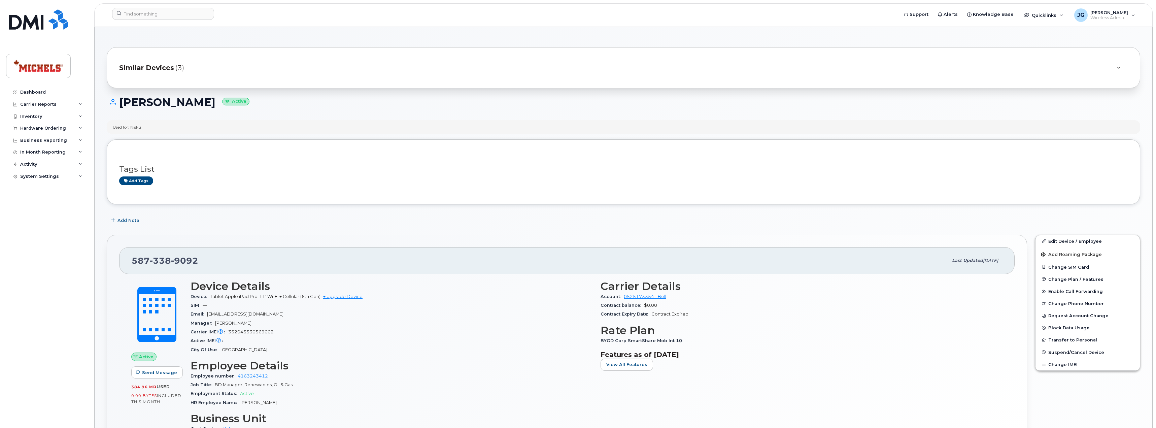
drag, startPoint x: 0, startPoint y: 0, endPoint x: 379, endPoint y: 218, distance: 437.5
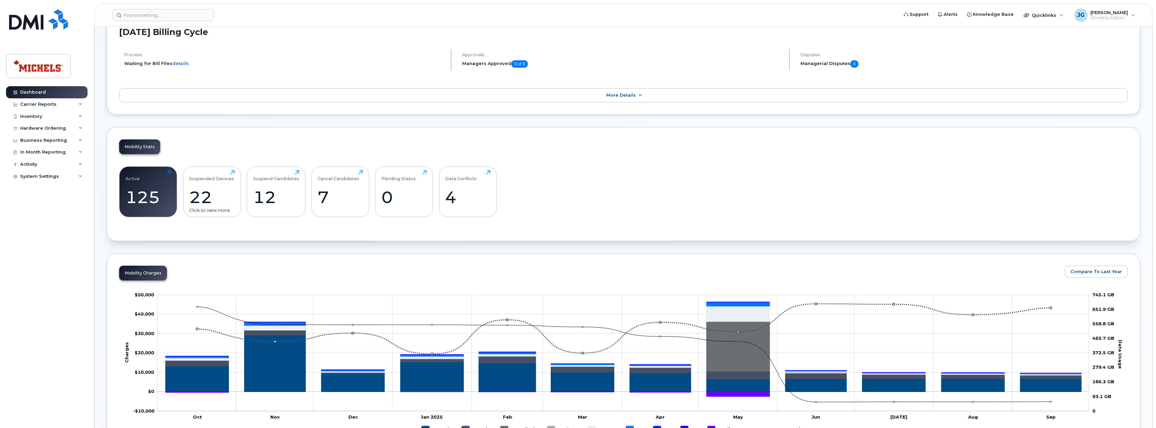
scroll to position [84, 0]
click at [222, 195] on div "22" at bounding box center [211, 197] width 45 height 20
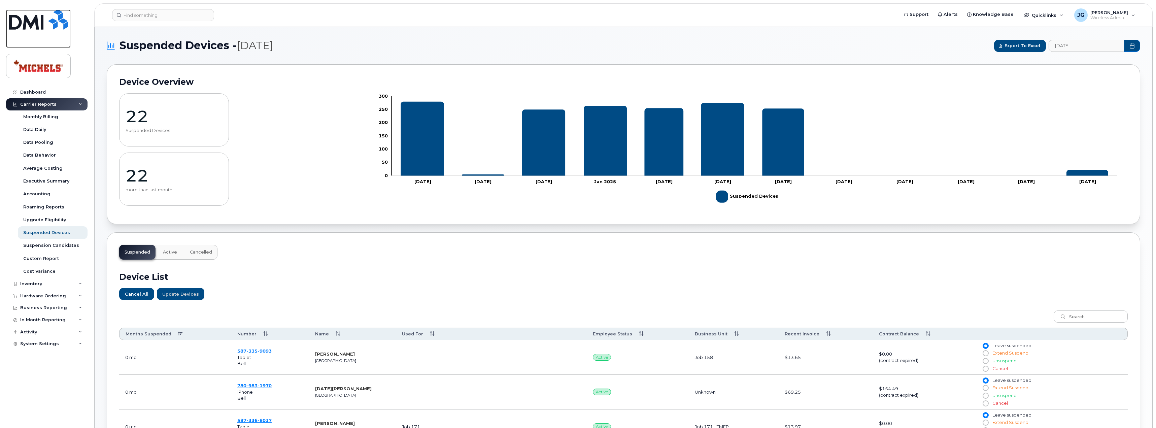
click at [30, 33] on link at bounding box center [38, 28] width 65 height 38
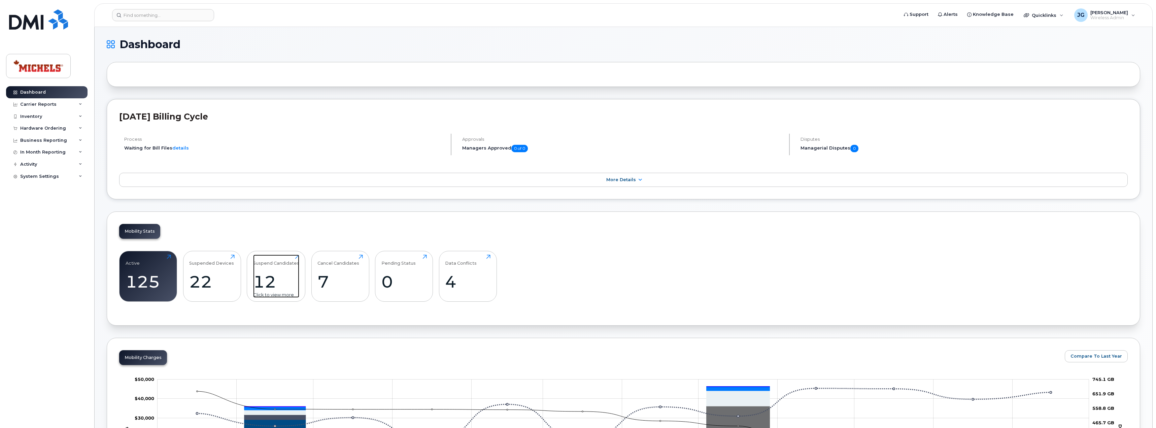
click at [282, 278] on div "12" at bounding box center [276, 282] width 46 height 20
